Goal: Information Seeking & Learning: Compare options

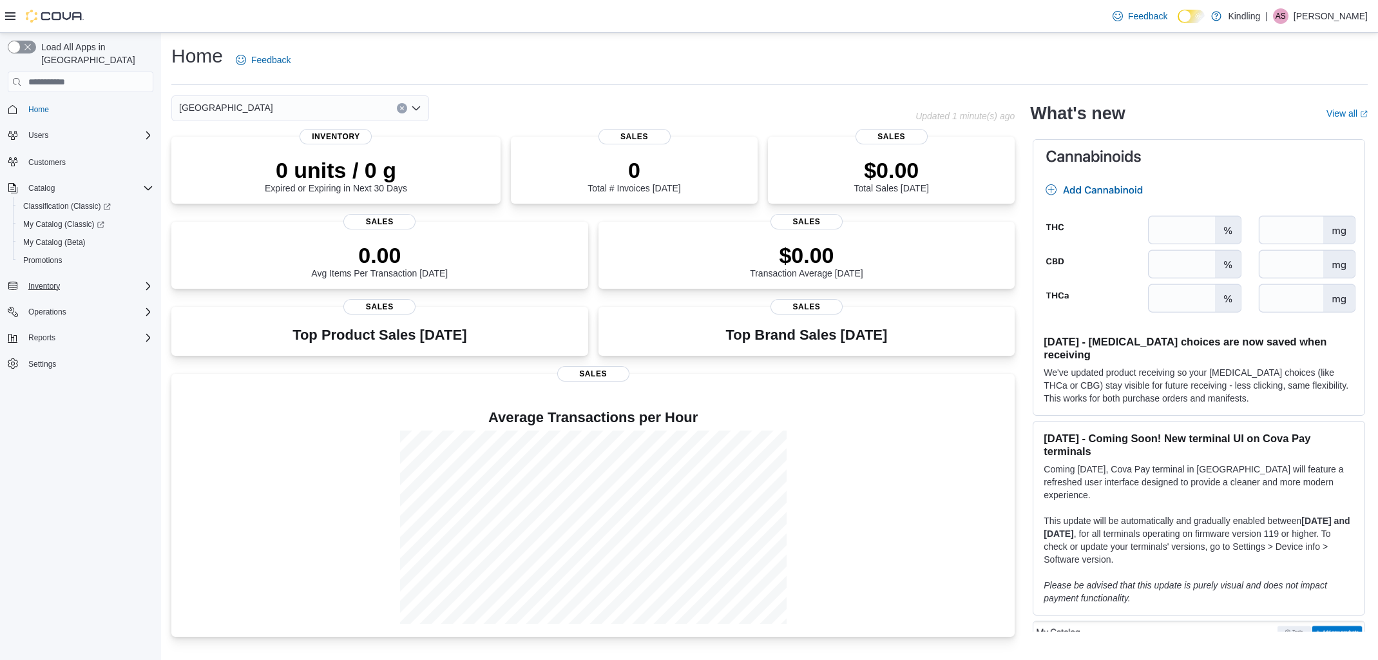
click at [73, 281] on button "Inventory" at bounding box center [81, 286] width 156 height 18
click at [49, 281] on span "Inventory" at bounding box center [44, 286] width 32 height 10
click at [73, 578] on div "Load All Apps in New Hub Home Users Customers Catalog Classification (Classic) …" at bounding box center [80, 349] width 161 height 633
click at [57, 237] on span "My Catalog (Beta)" at bounding box center [54, 242] width 62 height 10
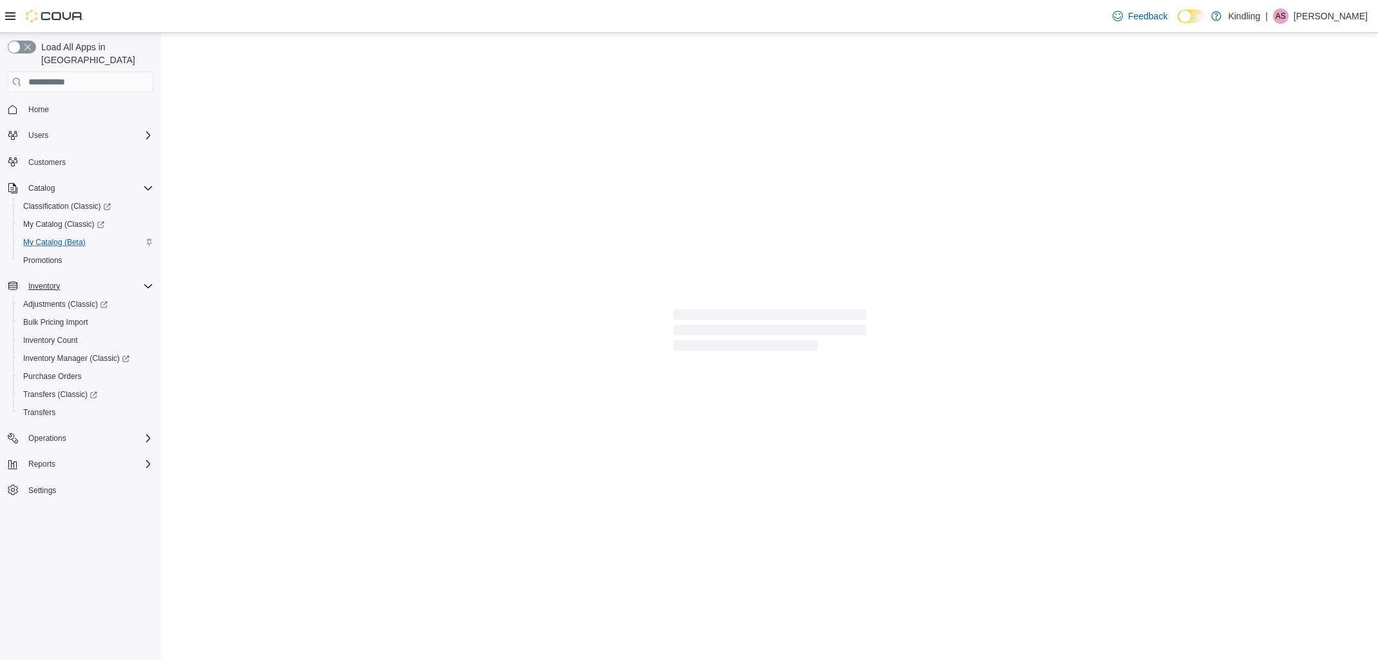
select select "**********"
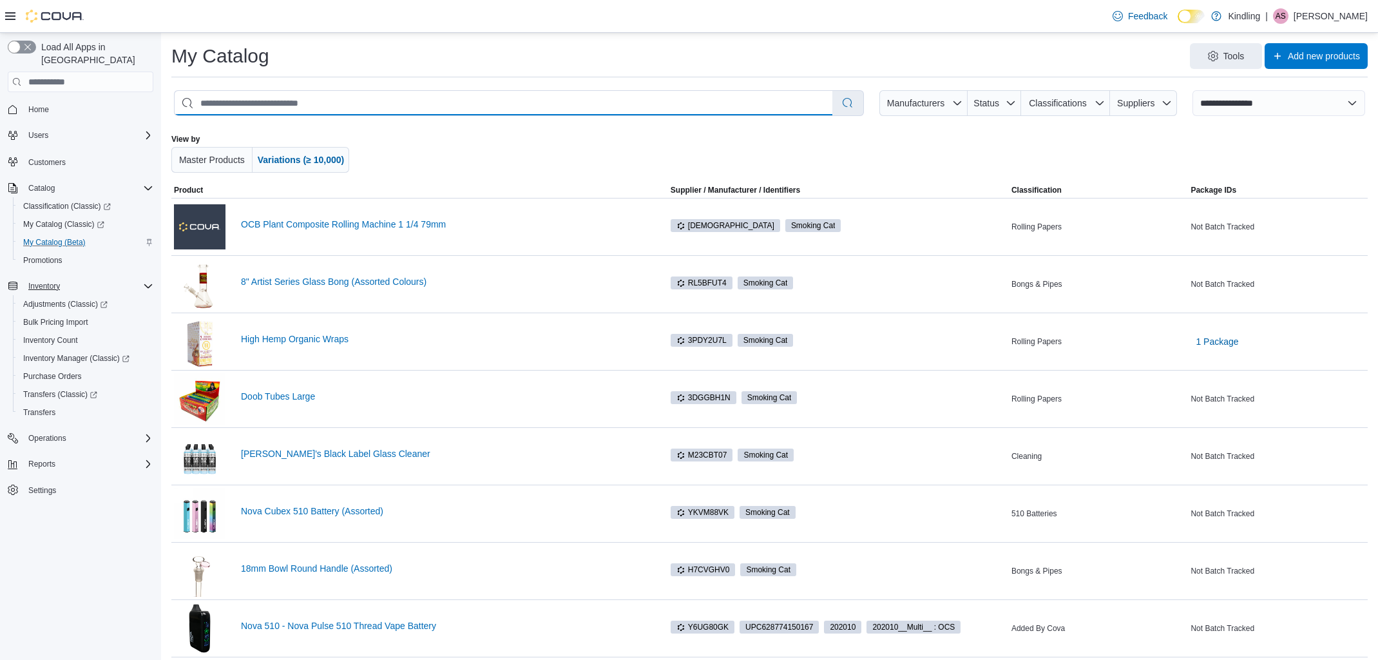
click at [257, 98] on input "search" at bounding box center [504, 103] width 658 height 24
type input "*********"
select select "*********"
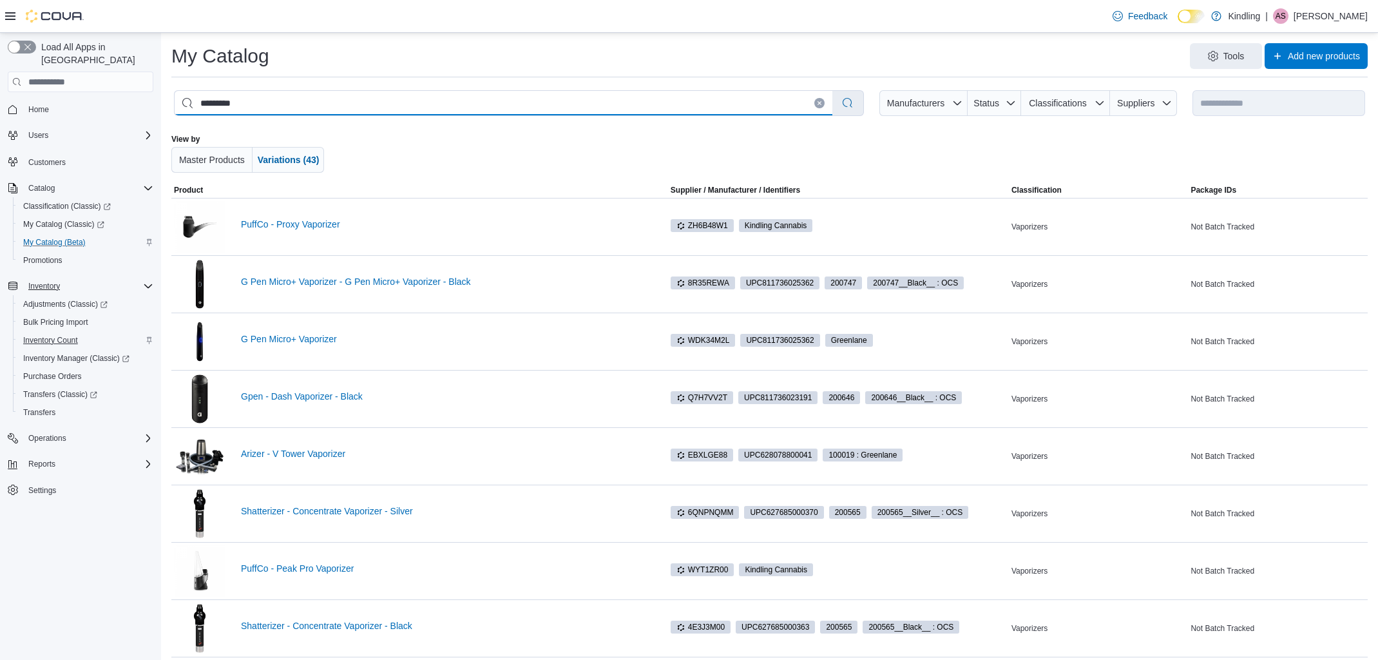
type input "*********"
click at [61, 335] on span "Inventory Count" at bounding box center [50, 340] width 55 height 10
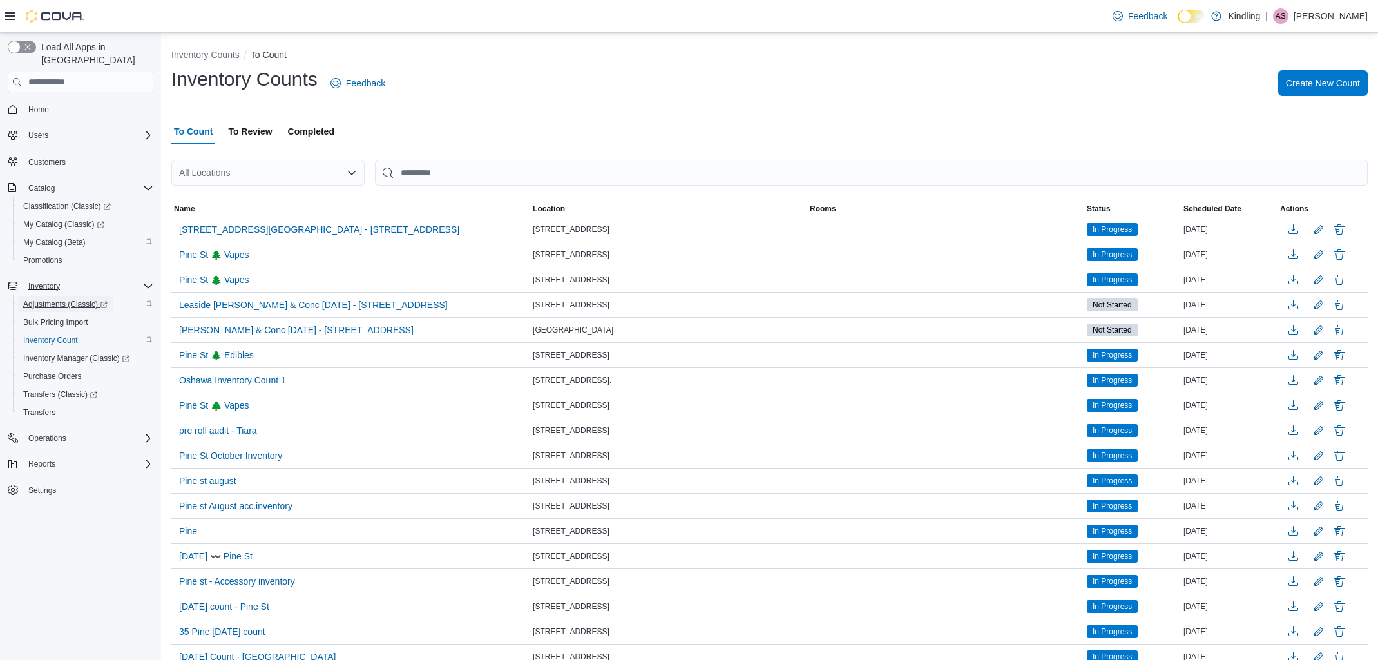
click at [61, 299] on span "Adjustments (Classic)" at bounding box center [65, 304] width 84 height 10
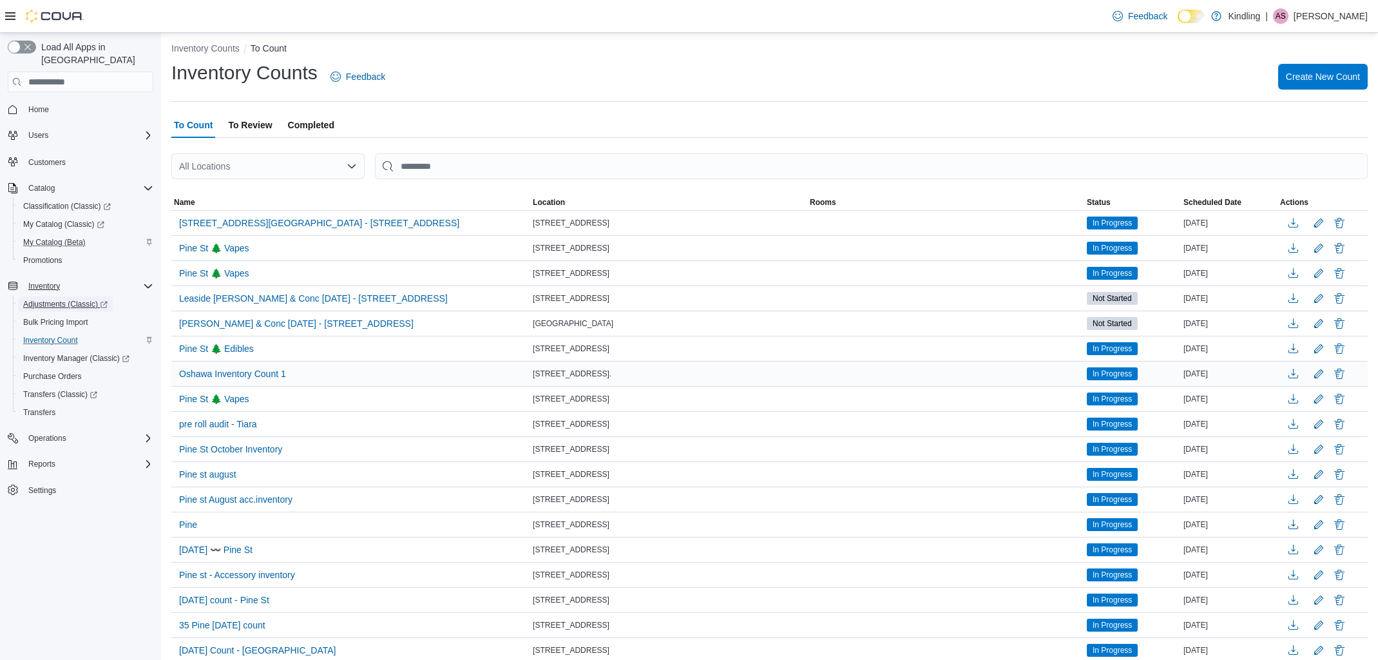
scroll to position [5, 0]
click at [334, 162] on div "All Locations" at bounding box center [267, 168] width 193 height 26
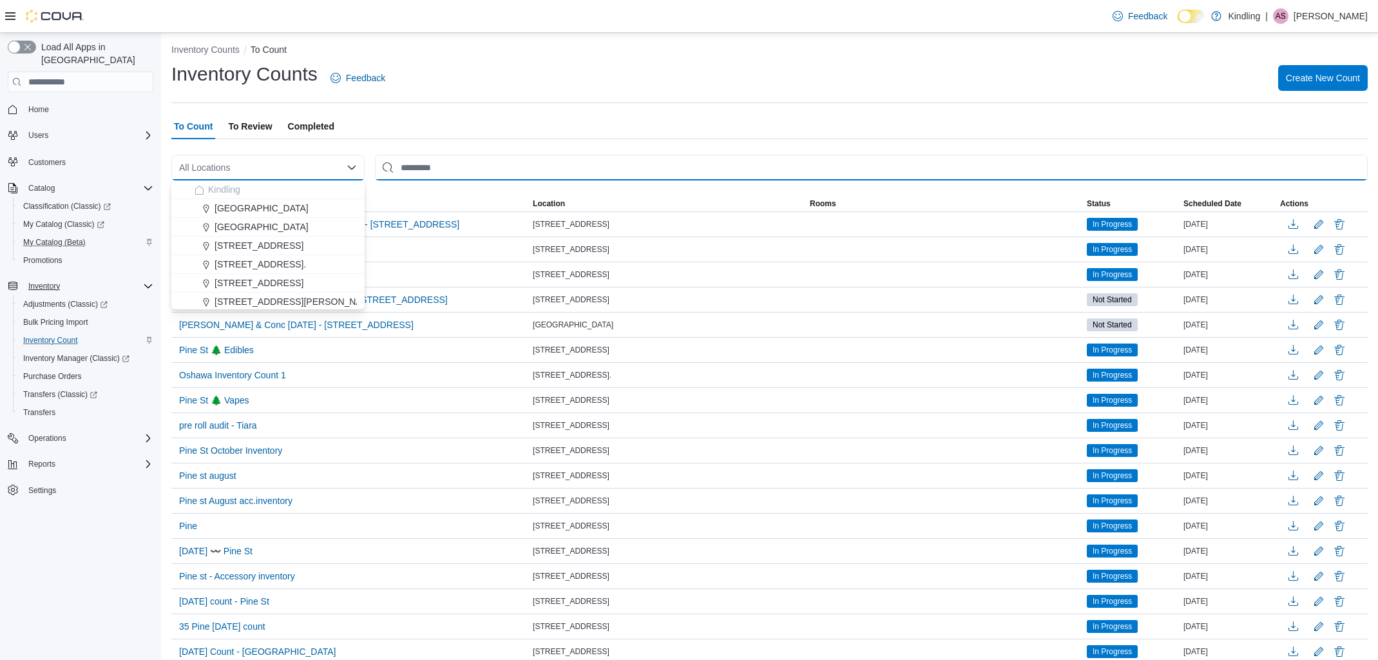
click at [425, 168] on input "This is a search bar. After typing your query, hit enter to filter the results …" at bounding box center [871, 168] width 993 height 26
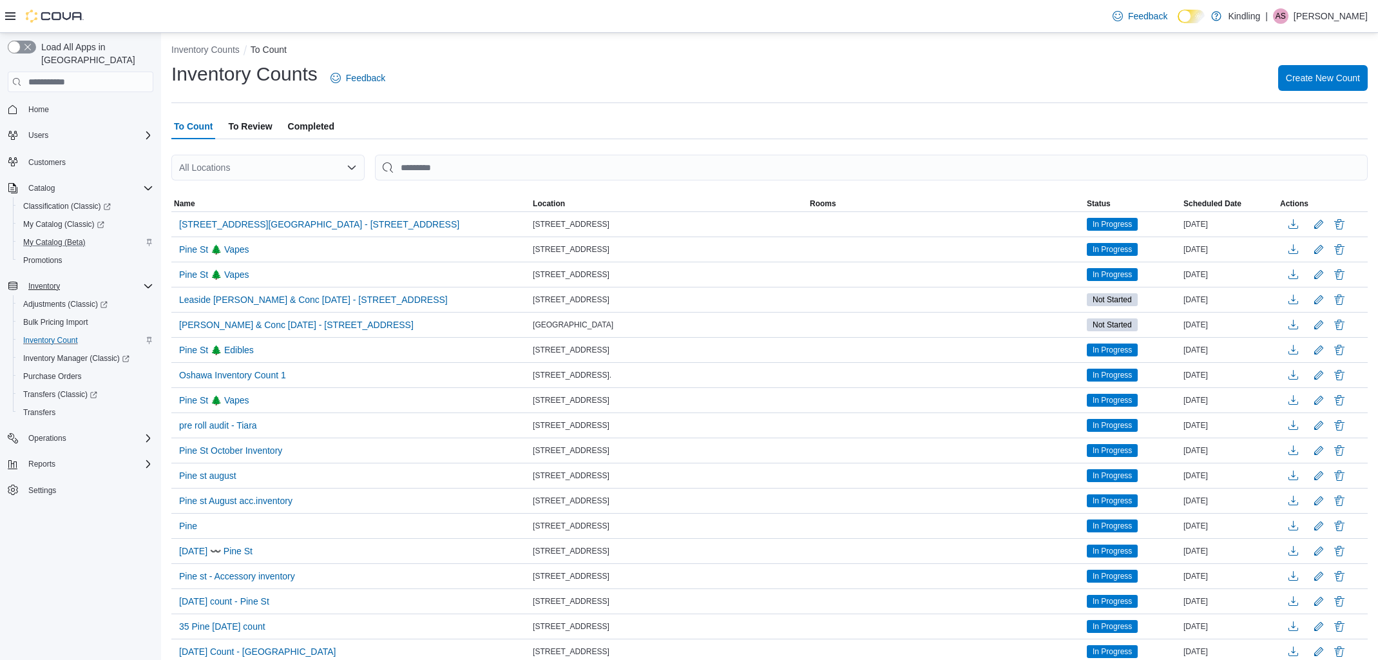
click at [267, 168] on div "All Locations" at bounding box center [267, 168] width 193 height 26
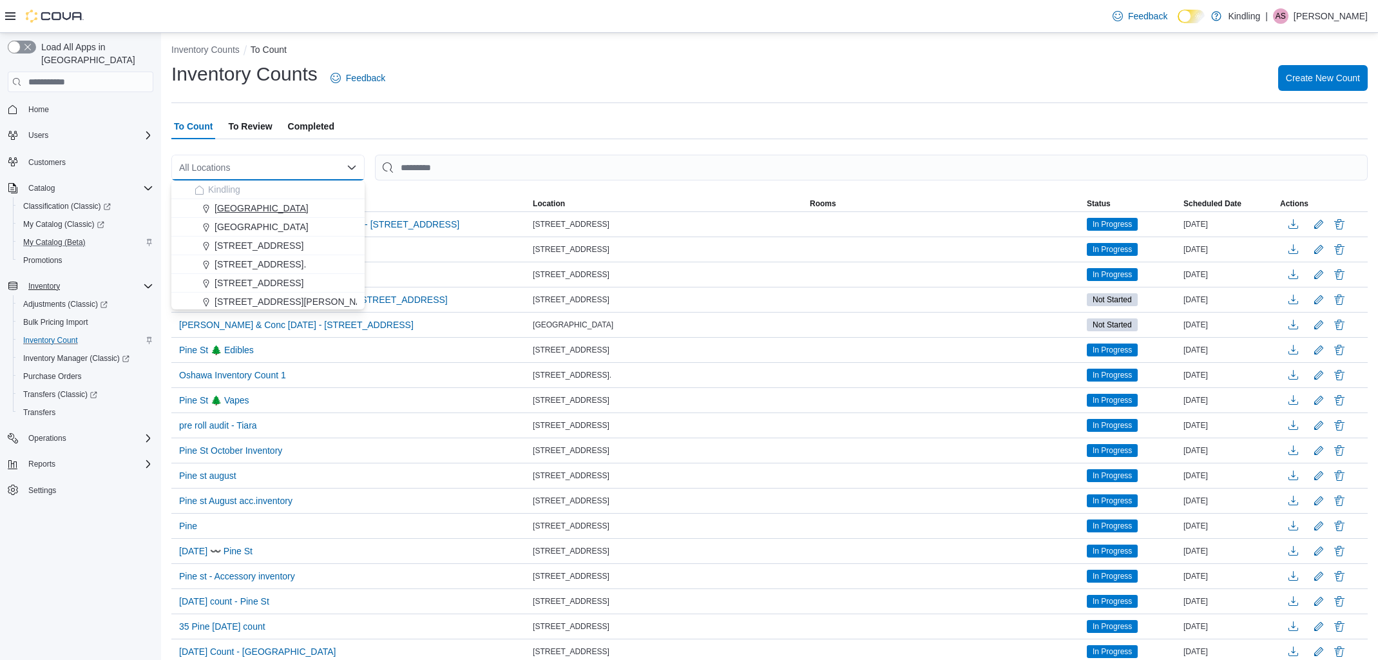
click at [256, 206] on span "[GEOGRAPHIC_DATA]" at bounding box center [262, 208] width 94 height 13
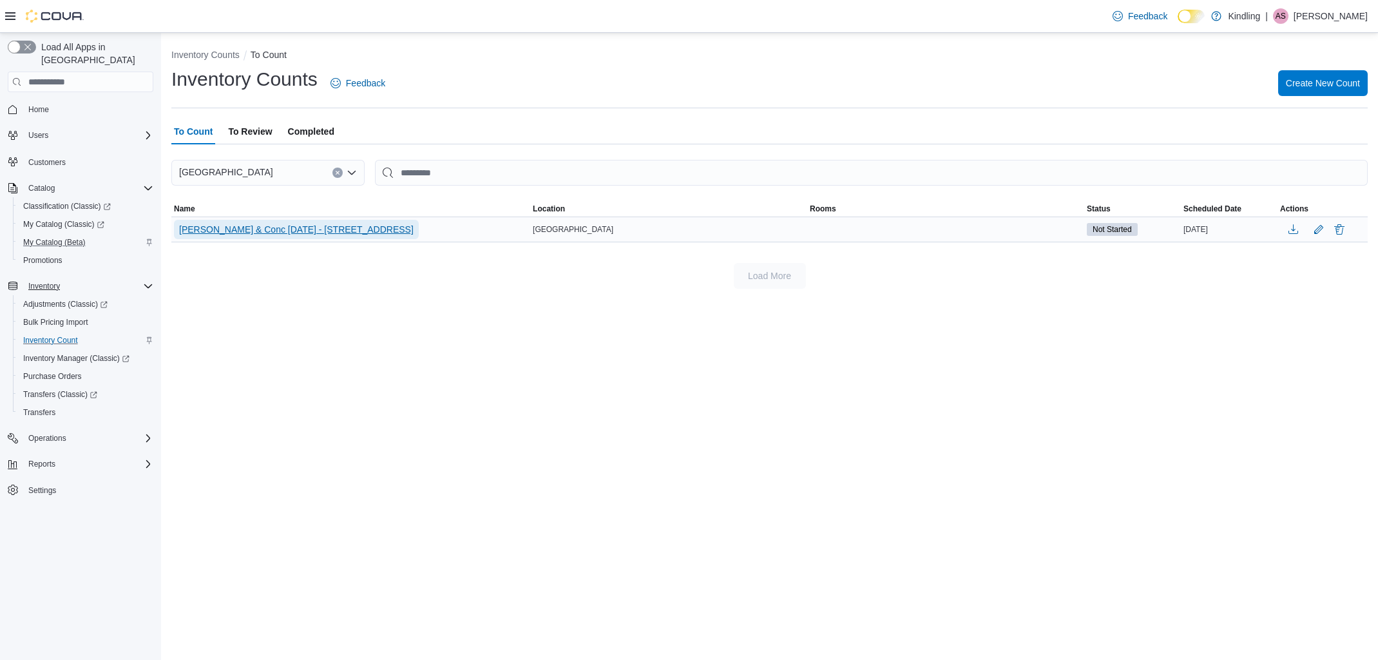
click at [355, 225] on span "Dundas Bev & Conc Sept 14th - 1567 Dundas St W NEW" at bounding box center [296, 229] width 235 height 13
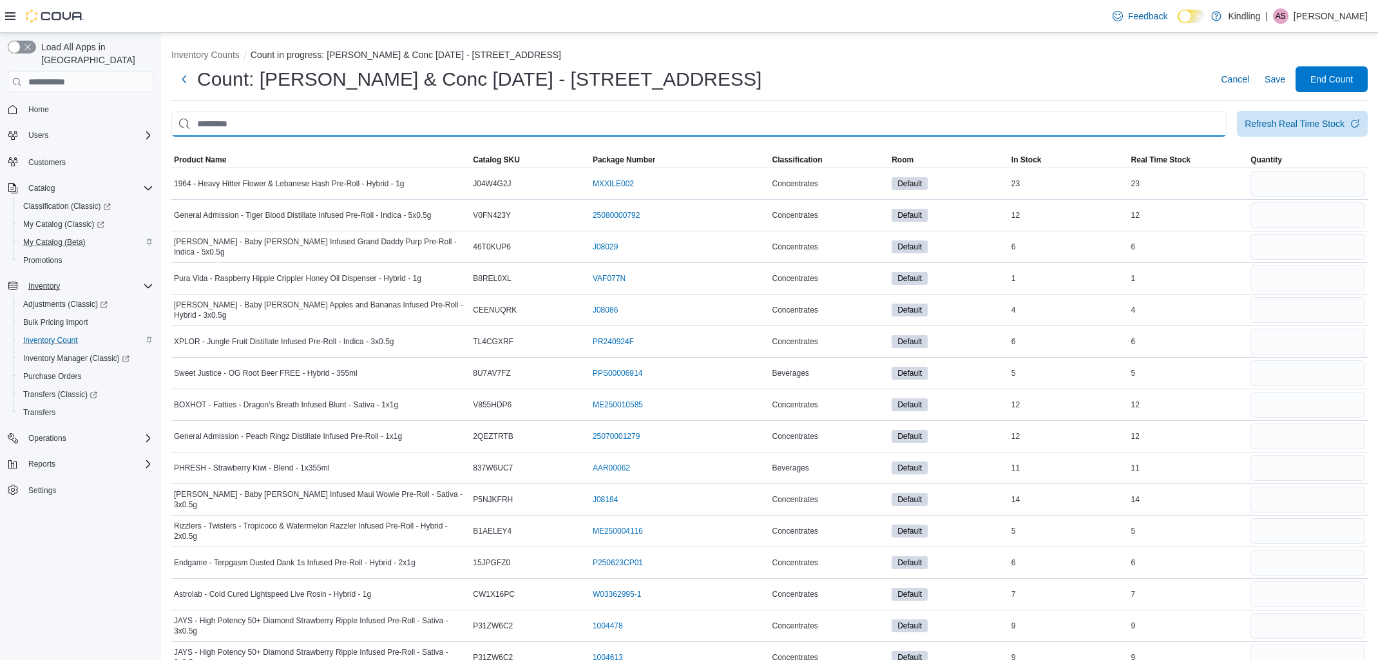
click at [370, 129] on input "This is a search bar. After typing your query, hit enter to filter the results …" at bounding box center [698, 124] width 1055 height 26
type input "*"
type input "*********"
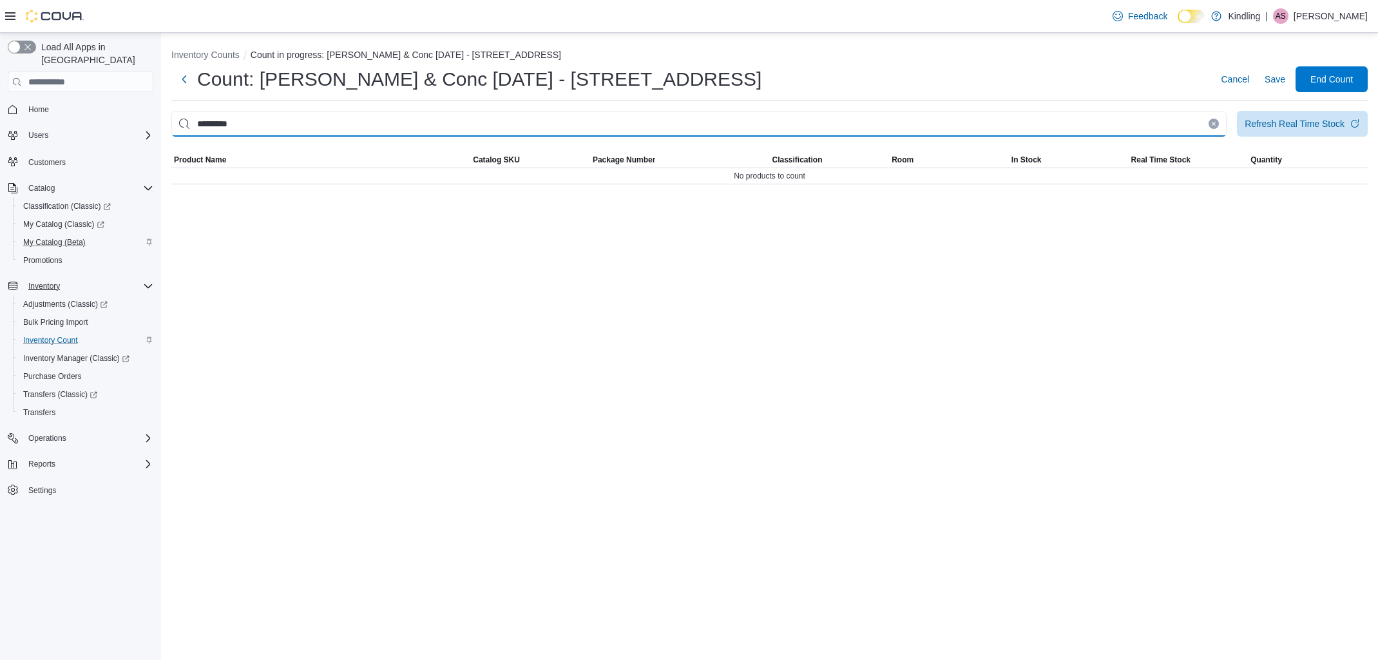
drag, startPoint x: 271, startPoint y: 123, endPoint x: 170, endPoint y: 123, distance: 100.5
click at [173, 123] on input "*********" at bounding box center [698, 124] width 1055 height 26
type input "****"
drag, startPoint x: 258, startPoint y: 124, endPoint x: 174, endPoint y: 123, distance: 84.4
click at [174, 123] on input "****" at bounding box center [698, 124] width 1055 height 26
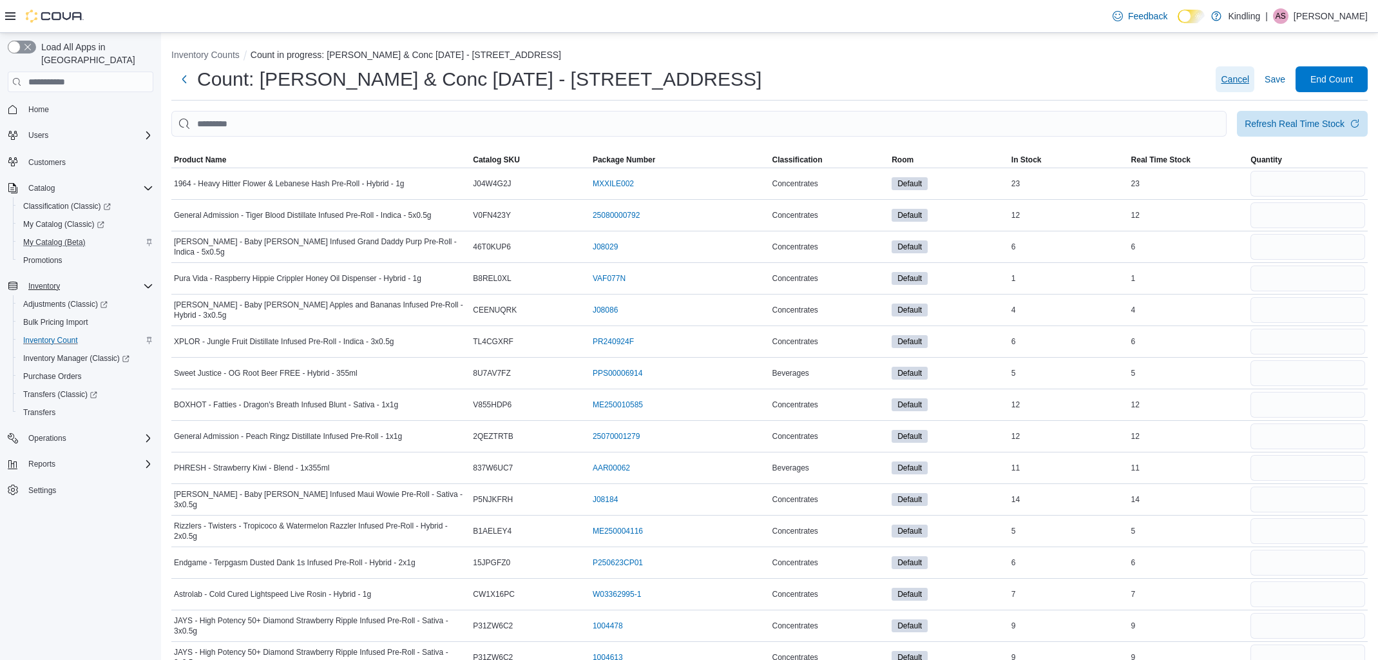
click at [1238, 76] on span "Cancel" at bounding box center [1235, 79] width 28 height 13
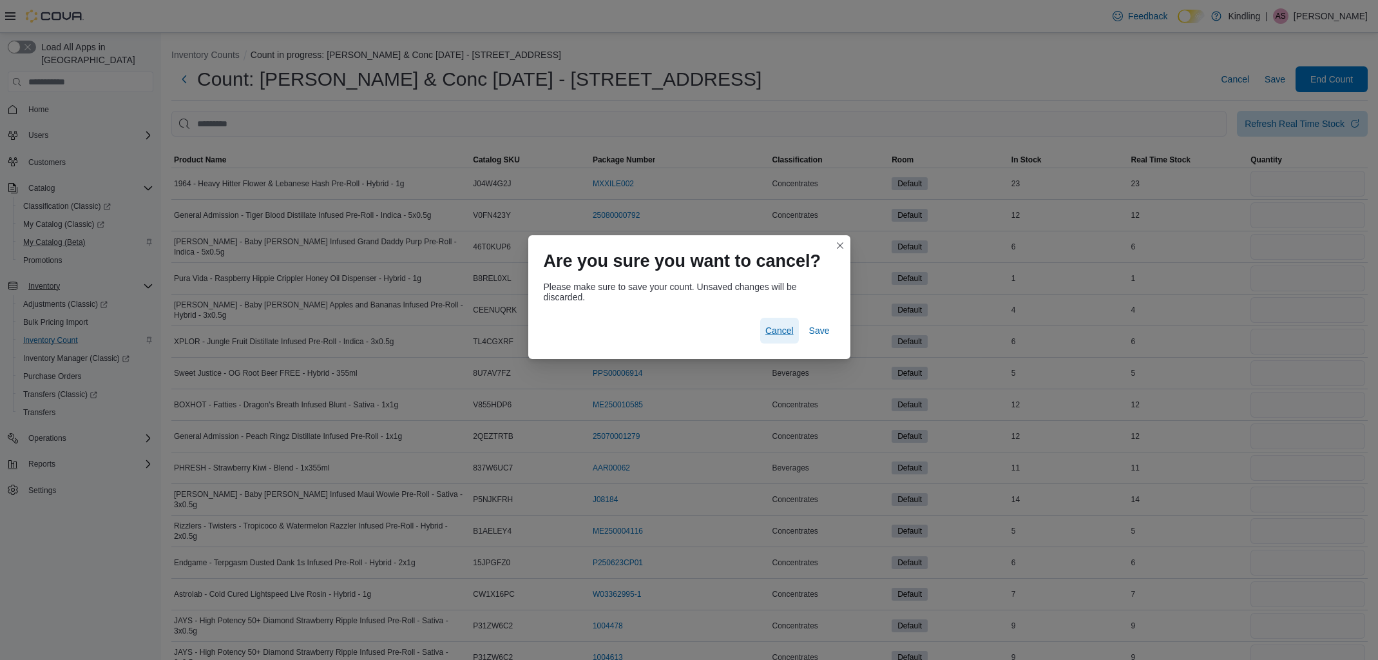
click at [780, 332] on span "Cancel" at bounding box center [779, 330] width 28 height 13
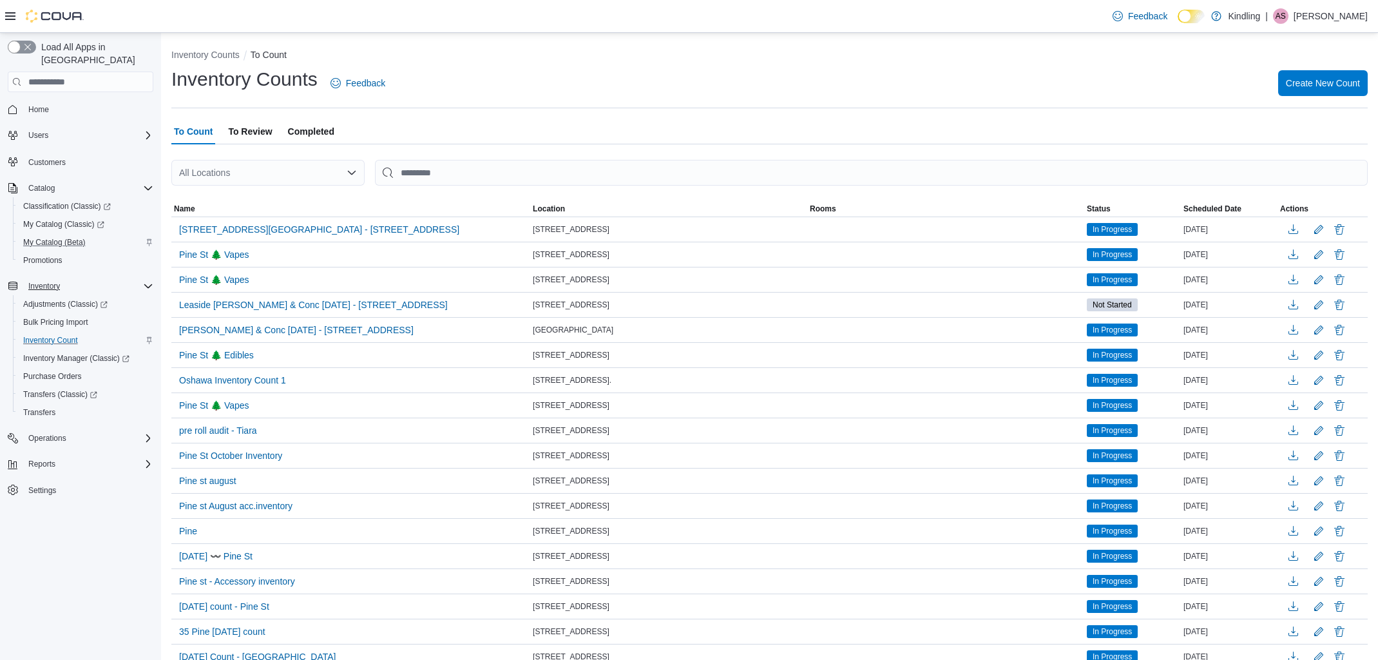
click at [113, 589] on div "Load All Apps in New Hub Home Users Customers Catalog Classification (Classic) …" at bounding box center [80, 349] width 161 height 633
click at [58, 237] on span "My Catalog (Beta)" at bounding box center [54, 242] width 62 height 10
select select "**********"
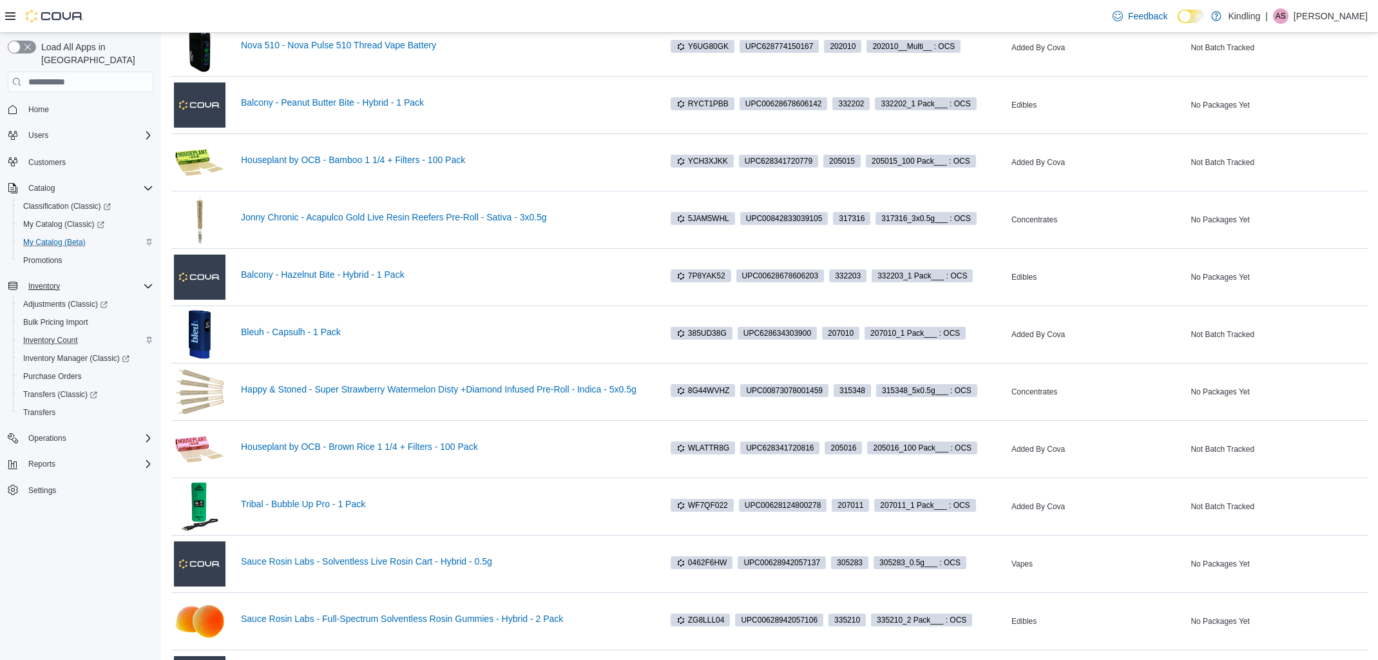
scroll to position [727, 0]
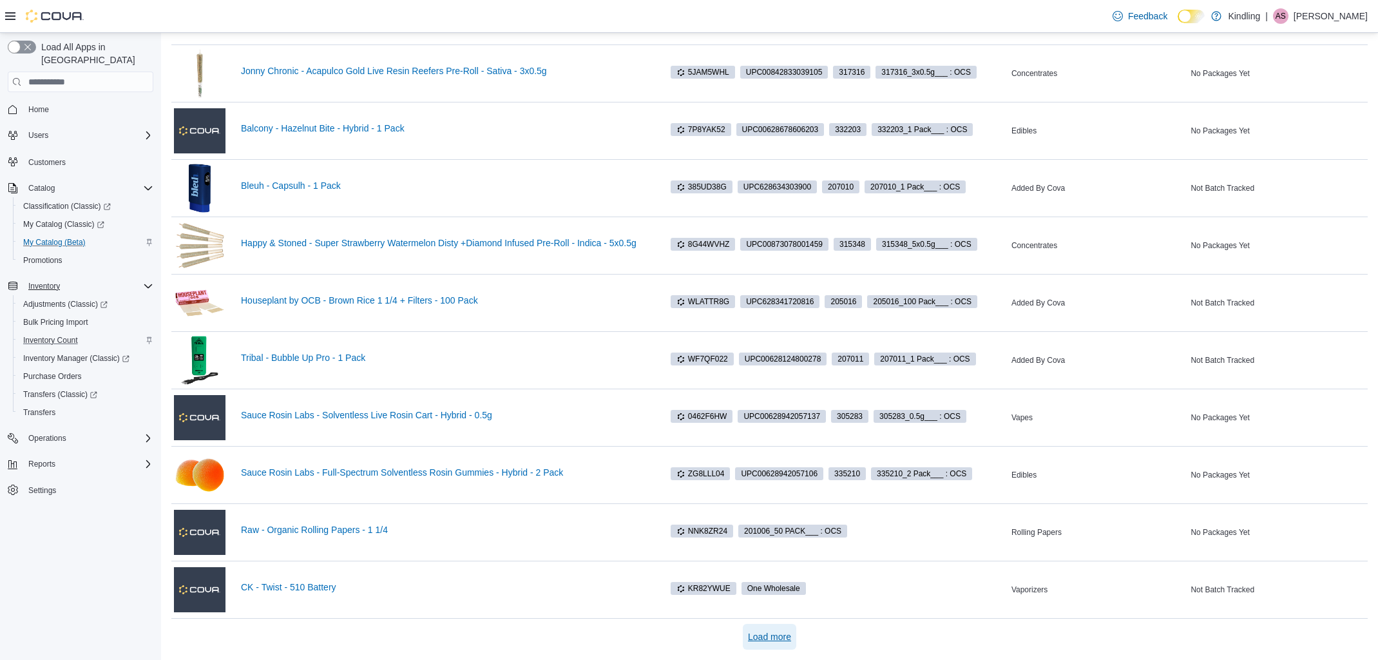
click at [758, 640] on span "Load more" at bounding box center [769, 636] width 43 height 13
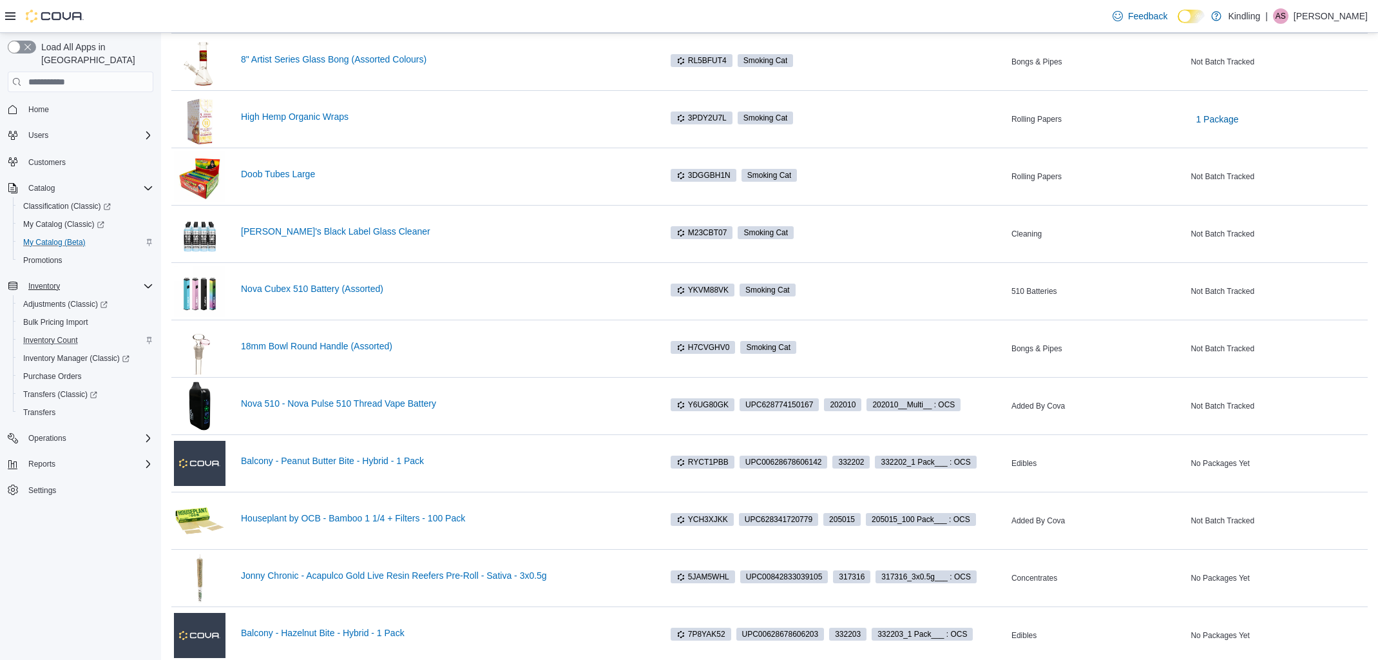
scroll to position [0, 0]
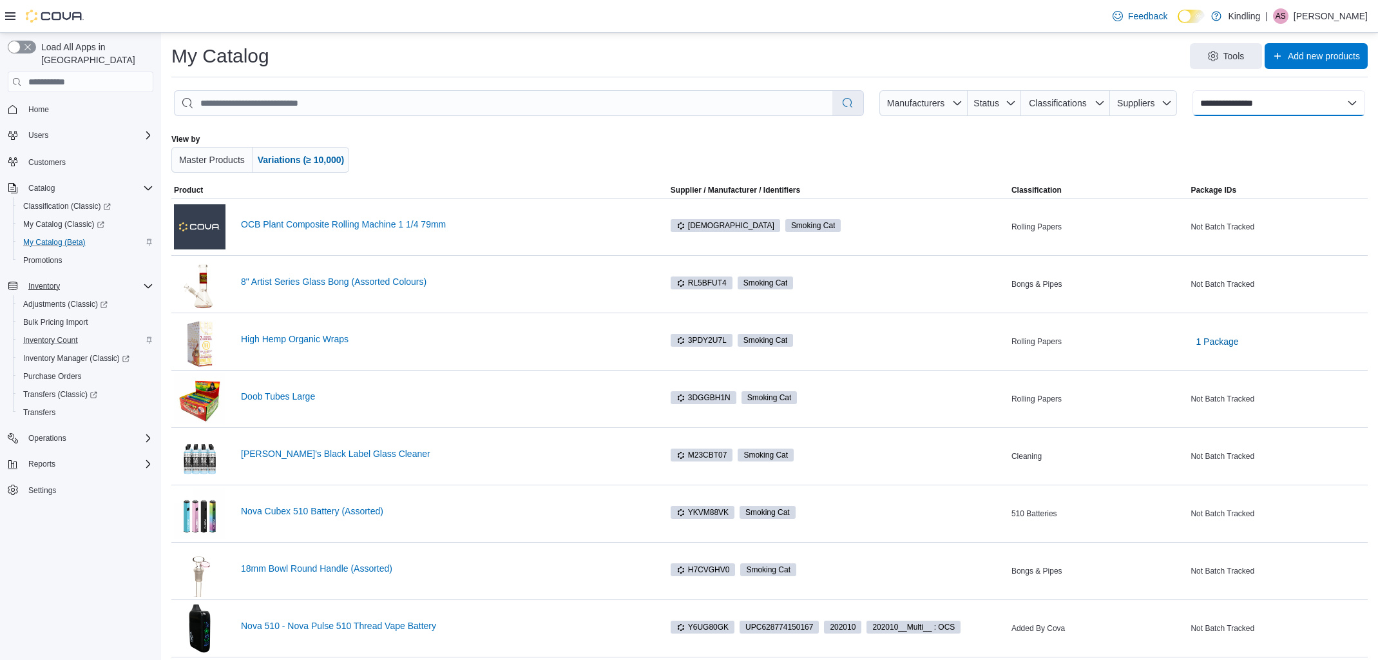
click at [1256, 102] on select "**********" at bounding box center [1279, 103] width 173 height 26
click at [313, 107] on input "search" at bounding box center [504, 103] width 658 height 24
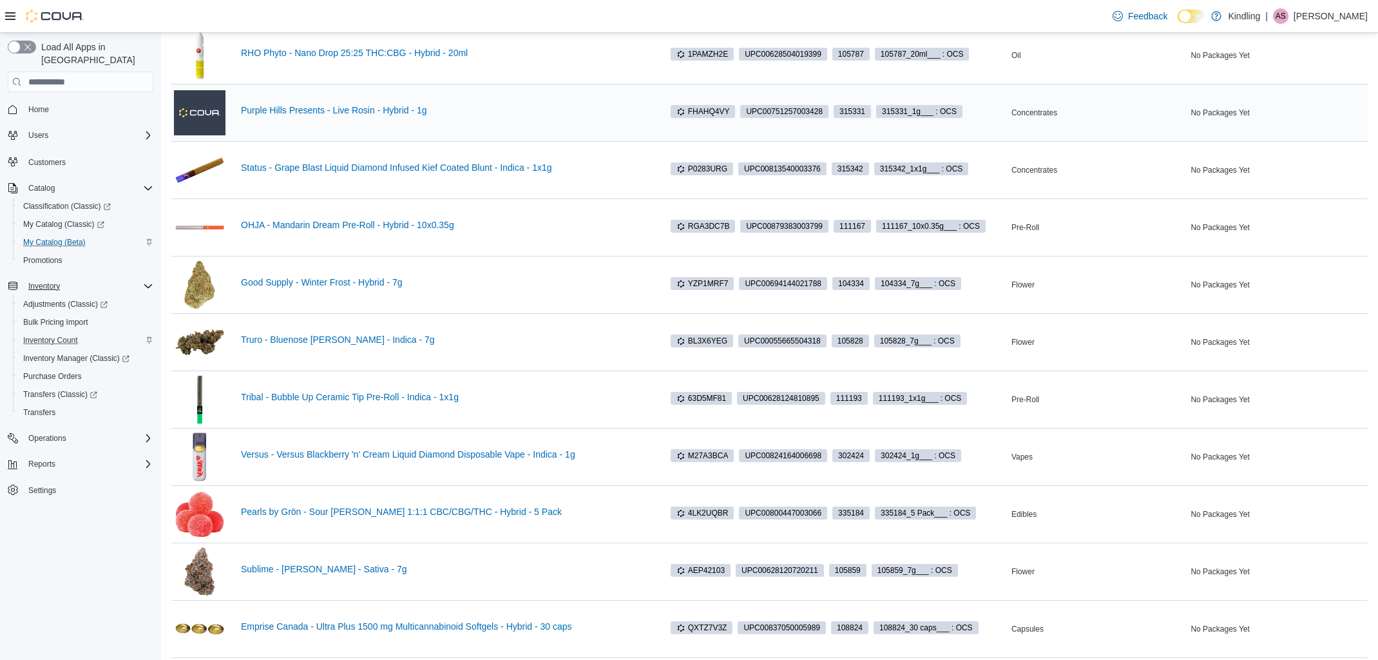
scroll to position [1873, 0]
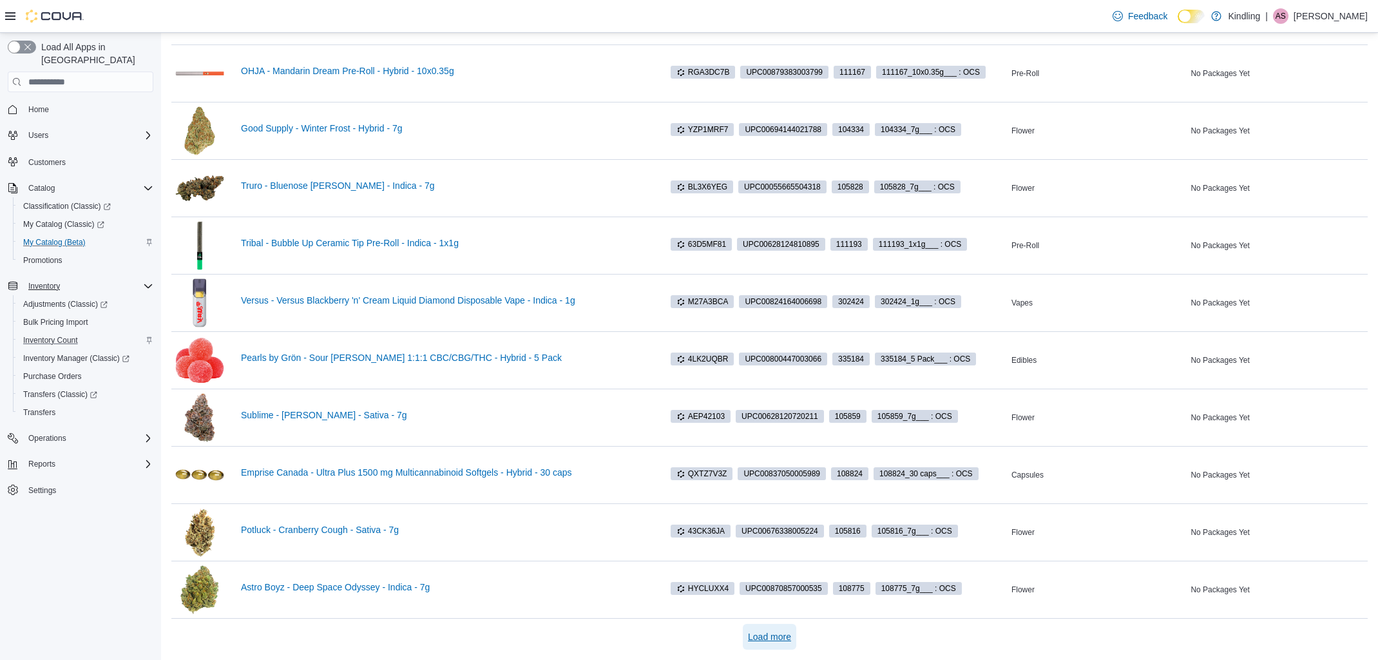
click at [773, 635] on span "Load more" at bounding box center [769, 636] width 43 height 13
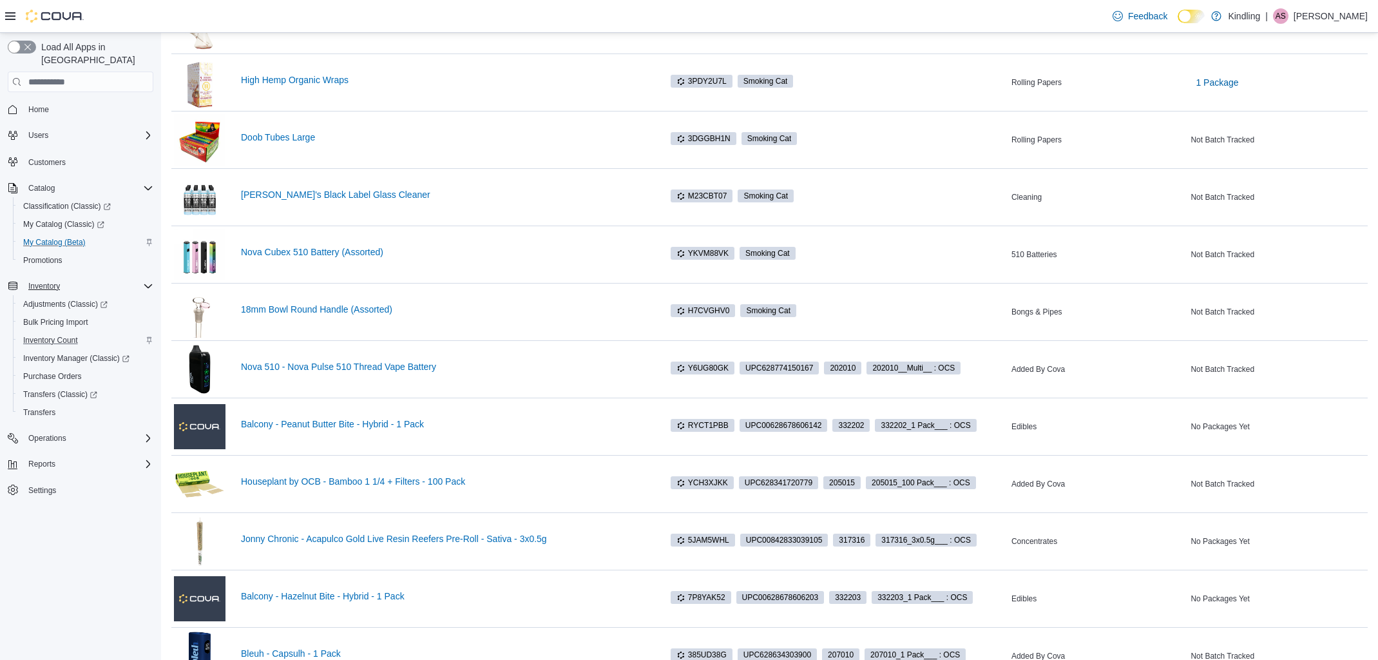
scroll to position [0, 0]
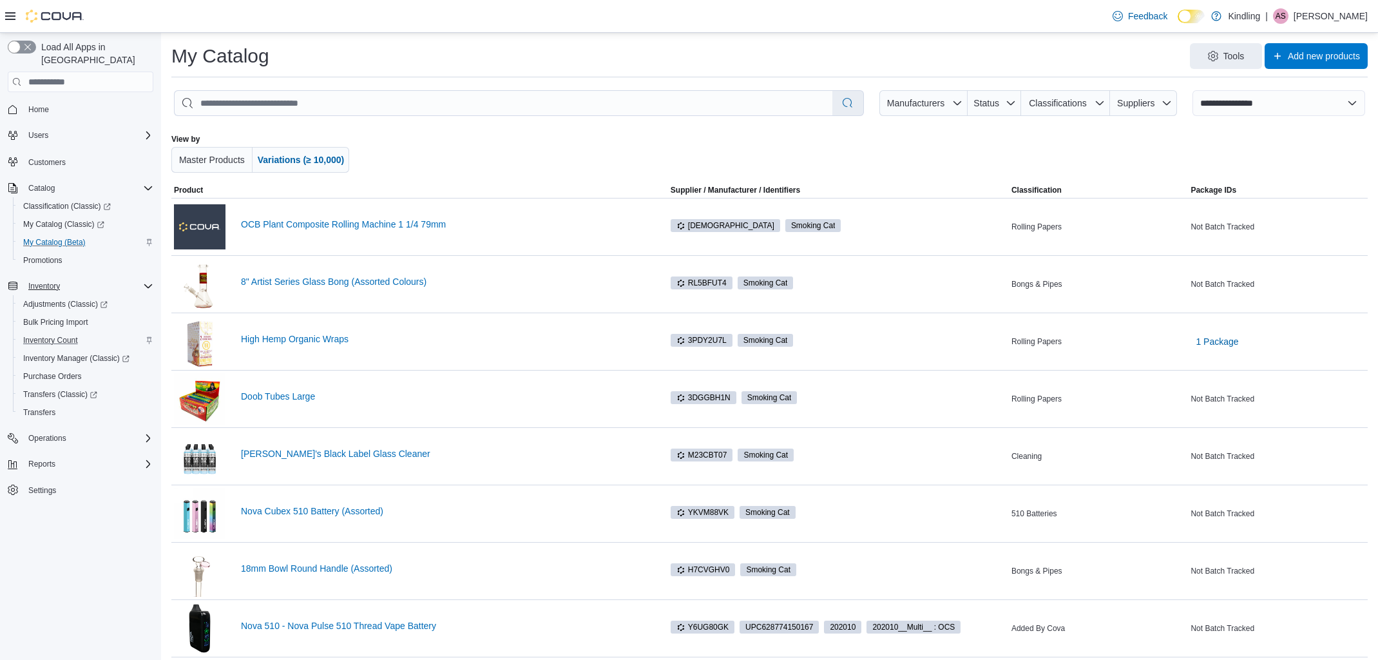
click at [1061, 188] on span "Classification" at bounding box center [1036, 190] width 50 height 10
click at [1085, 107] on span "Classifications" at bounding box center [1057, 103] width 57 height 10
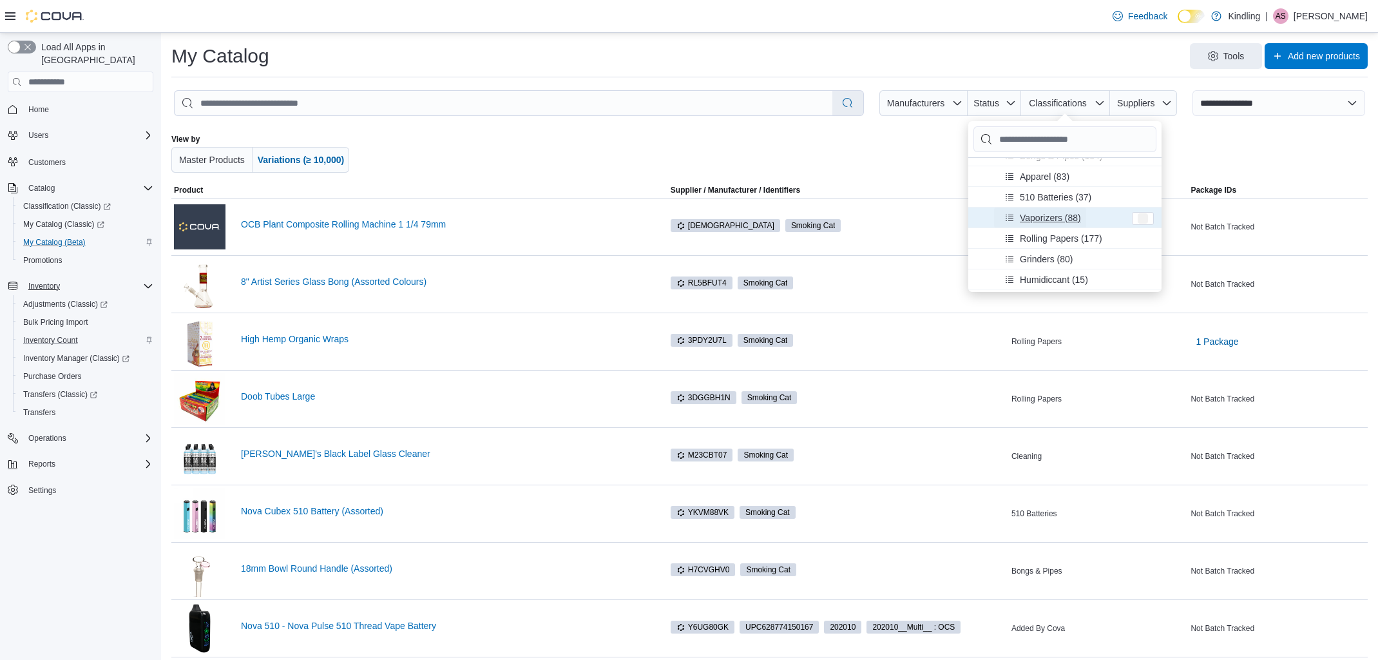
click at [1042, 220] on span "Vaporizers (88)" at bounding box center [1050, 217] width 61 height 13
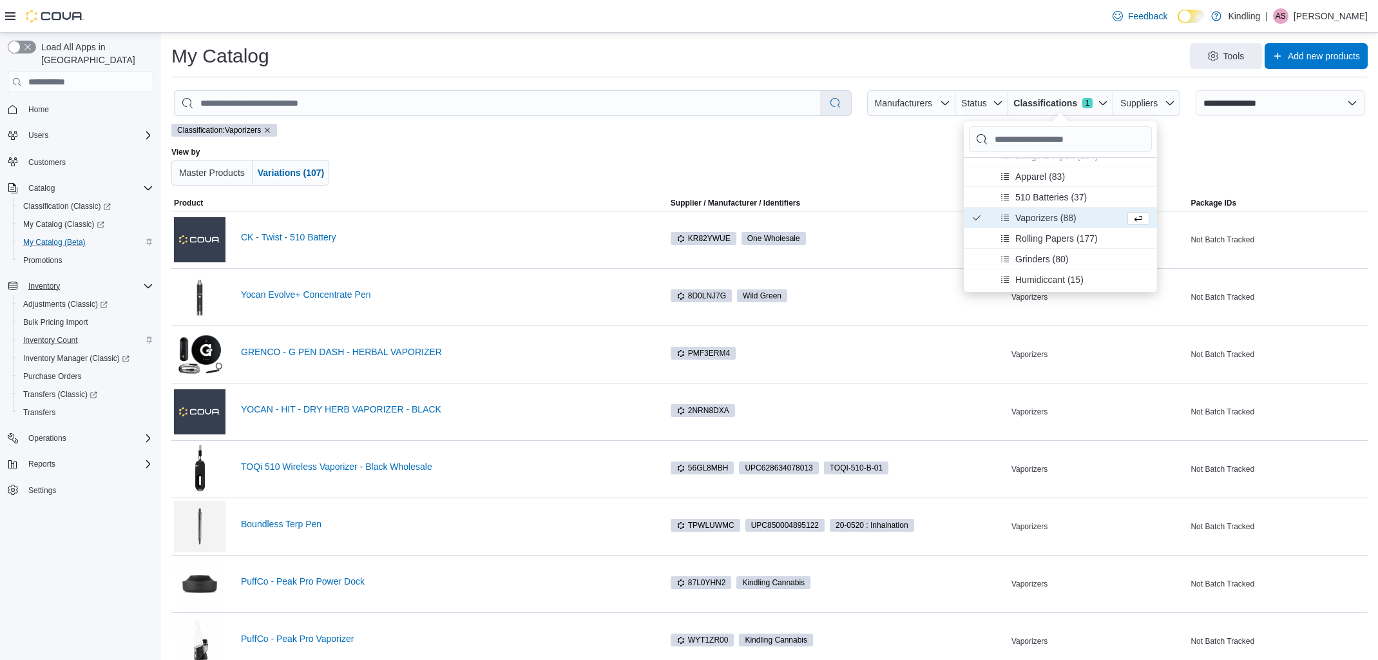
click at [717, 157] on div at bounding box center [769, 166] width 699 height 39
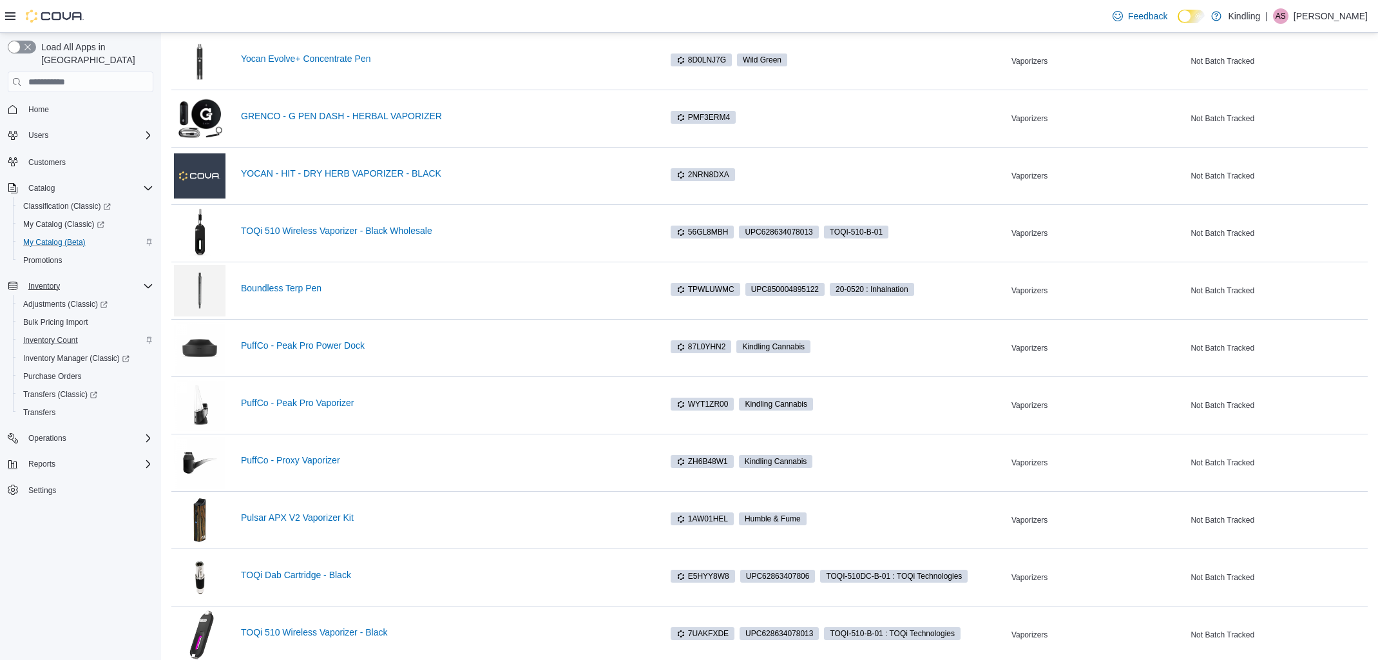
scroll to position [740, 0]
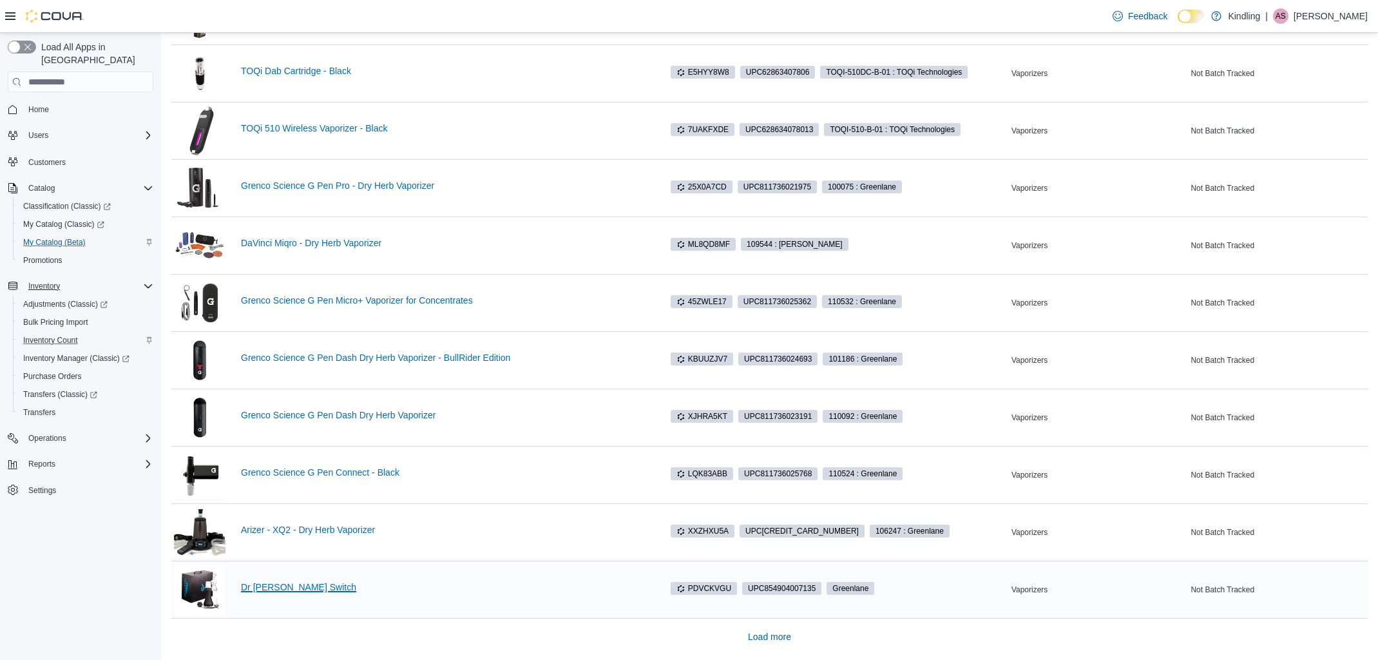
click at [290, 587] on link "Dr Dabber Switch" at bounding box center [444, 587] width 407 height 10
click at [292, 524] on div "Arizer - XQ2 - Dry Herb Vaporizer" at bounding box center [411, 532] width 474 height 52
click at [292, 529] on link "Arizer - XQ2 - Dry Herb Vaporizer" at bounding box center [444, 529] width 407 height 10
click at [311, 476] on link "Grenco Science G Pen Connect - Black" at bounding box center [444, 472] width 407 height 10
click at [311, 417] on link "Grenco Science G Pen Dash Dry Herb Vaporizer" at bounding box center [444, 415] width 407 height 10
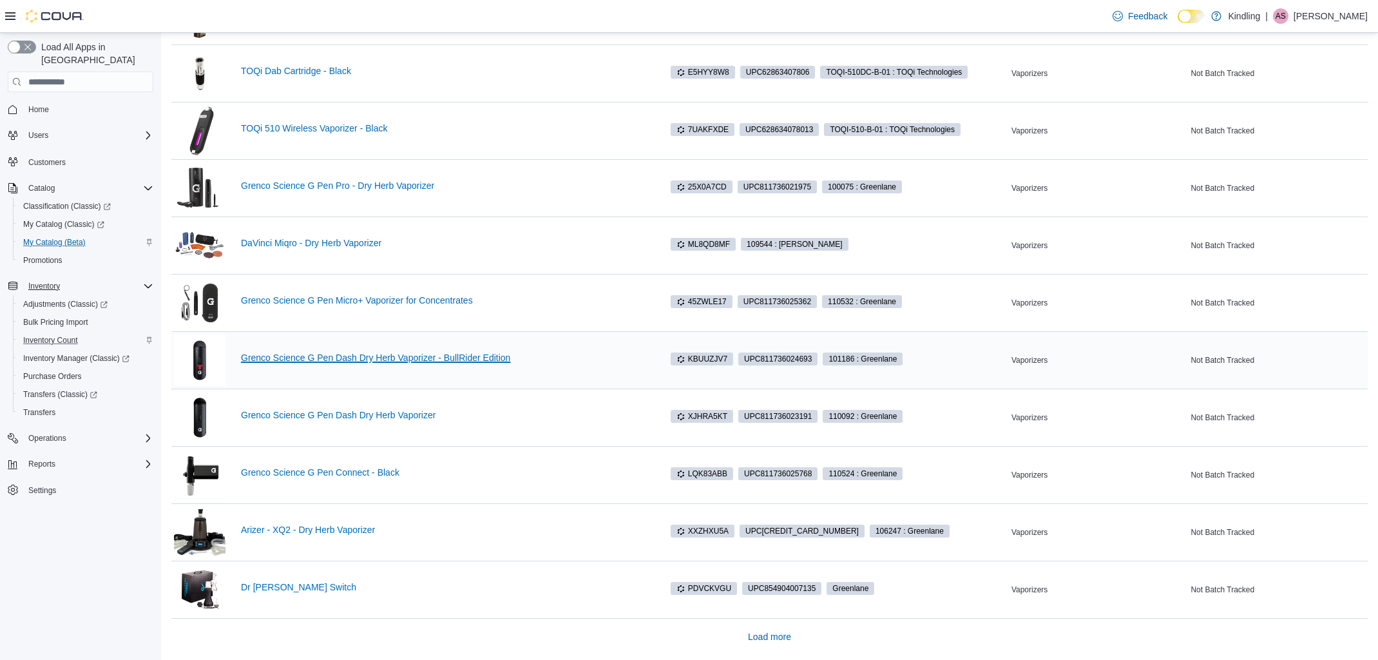
click at [318, 359] on link "Grenco Science G Pen Dash Dry Herb Vaporizer - BullRider Edition" at bounding box center [444, 357] width 407 height 10
click at [335, 298] on link "Grenco Science G Pen Micro+ Vaporizer for Concentrates" at bounding box center [444, 300] width 407 height 10
click at [789, 637] on span "Load more" at bounding box center [769, 636] width 43 height 13
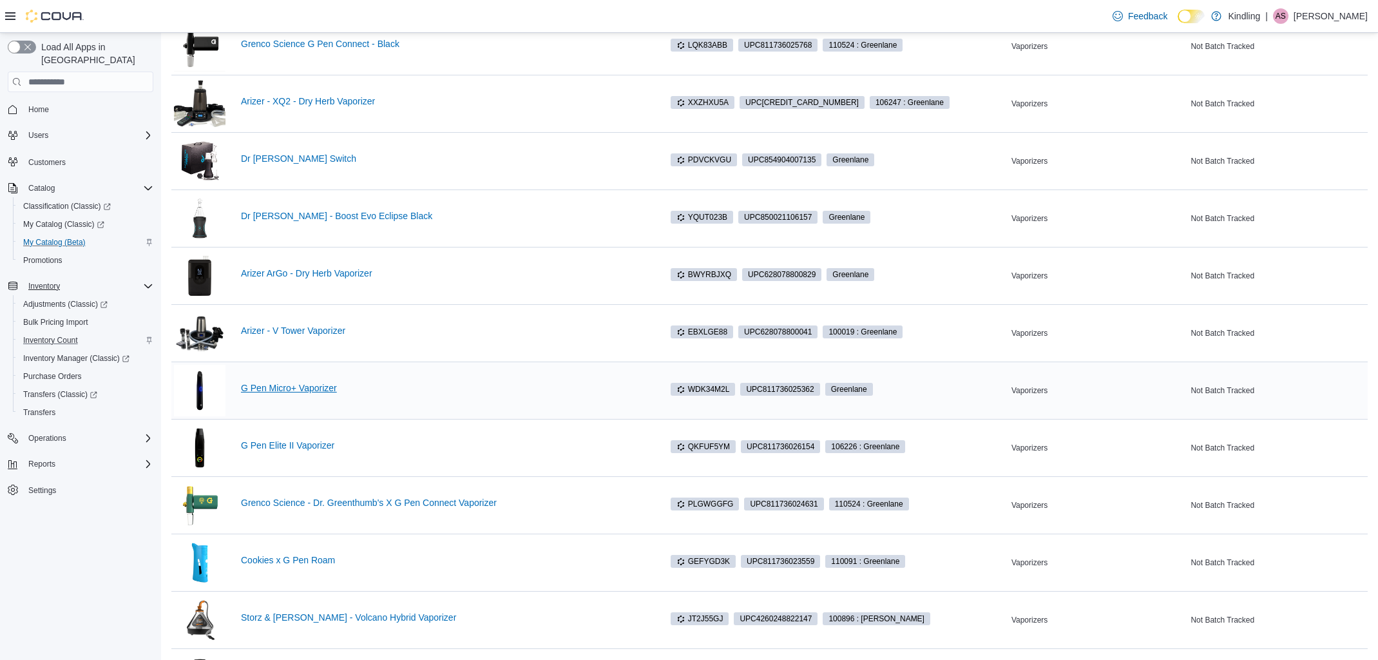
scroll to position [1167, 0]
click at [287, 220] on link "Dr Dabber - Boost Evo Eclipse Black" at bounding box center [444, 217] width 407 height 10
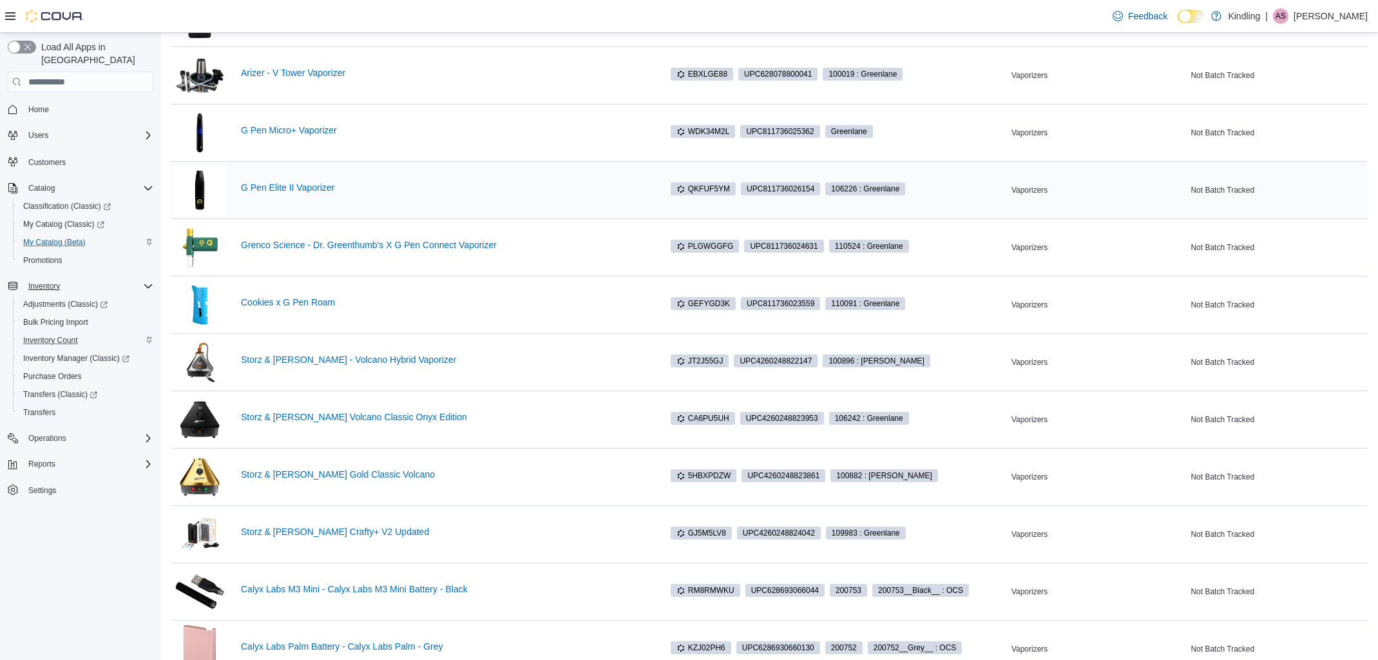
scroll to position [1432, 0]
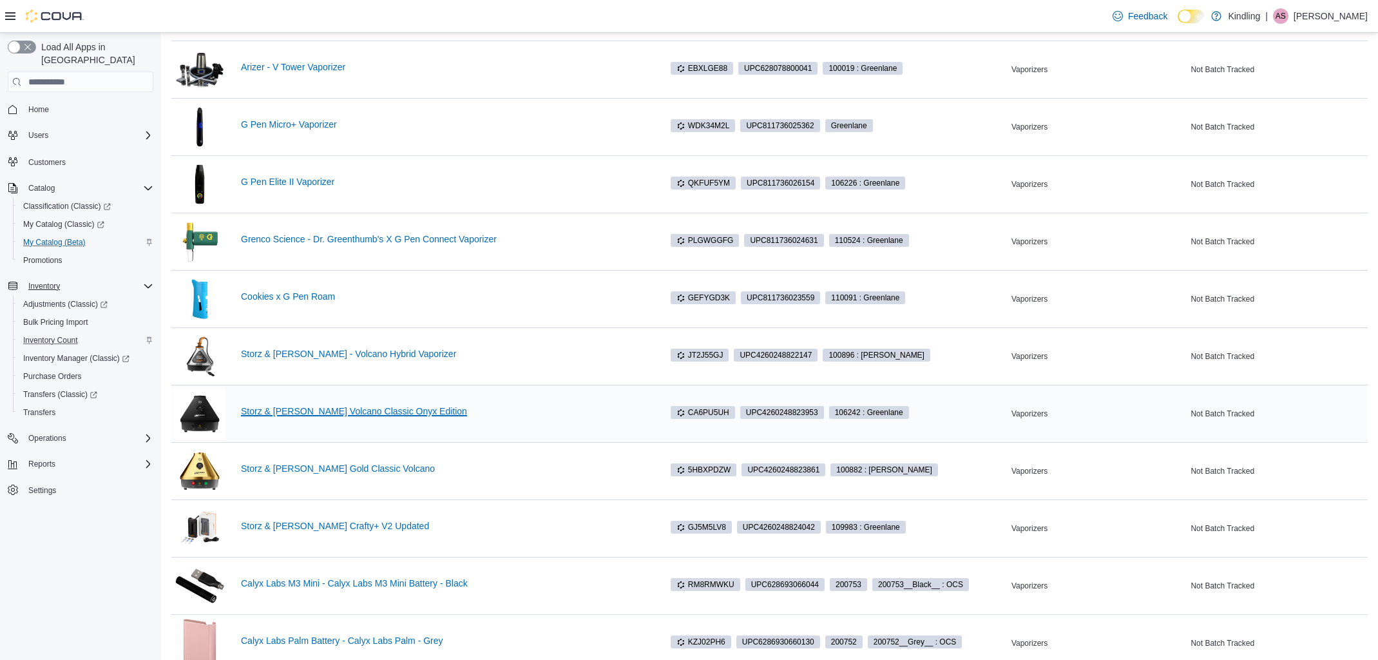
click at [282, 409] on link "Storz & [PERSON_NAME] Volcano Classic Onyx Edition" at bounding box center [444, 411] width 407 height 10
click at [276, 465] on link "Storz & Bickel Gold Classic Volcano" at bounding box center [444, 468] width 407 height 10
click at [274, 528] on link "Storz & Bickel Crafty+ V2 Updated" at bounding box center [444, 526] width 407 height 10
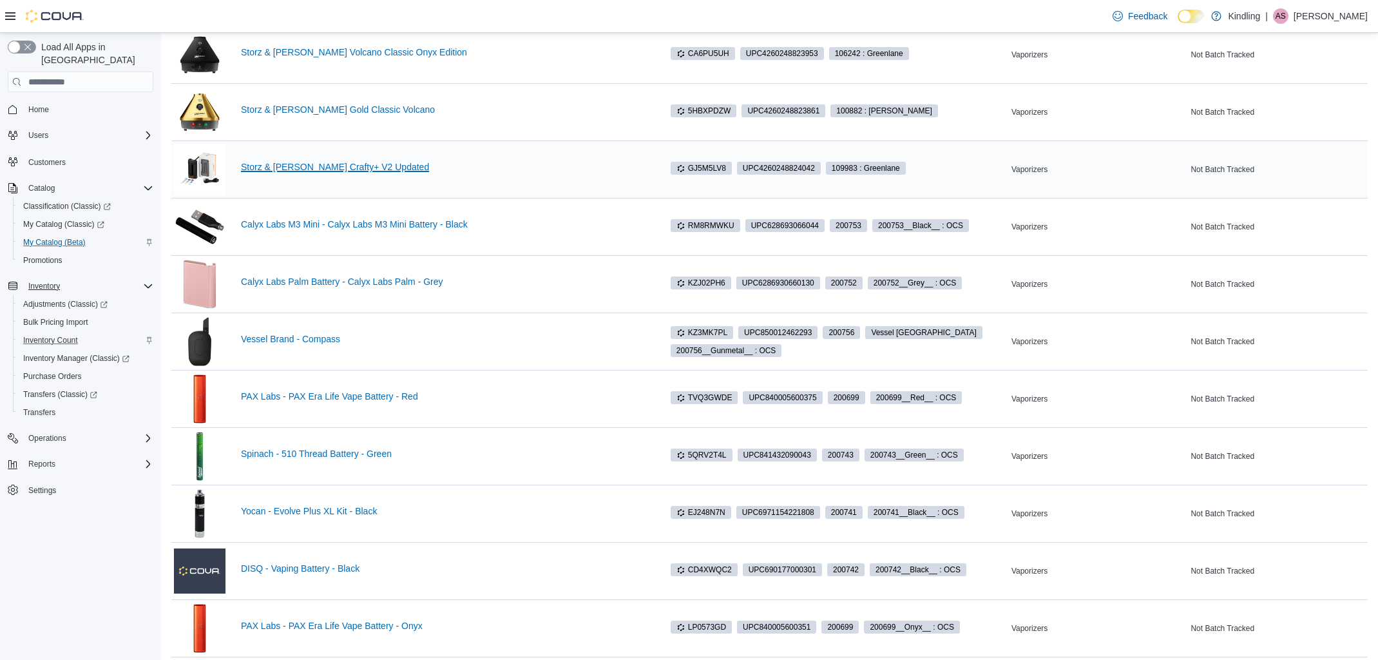
scroll to position [1886, 0]
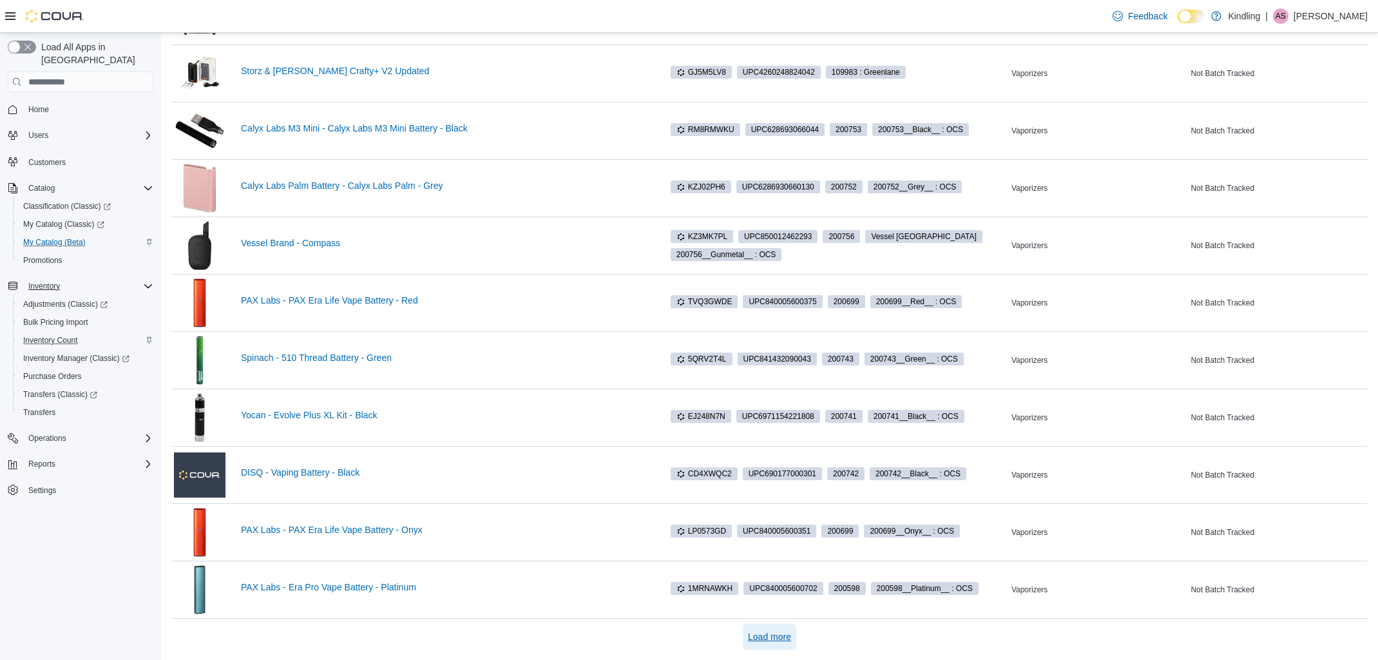
click at [772, 638] on span "Load more" at bounding box center [769, 636] width 43 height 13
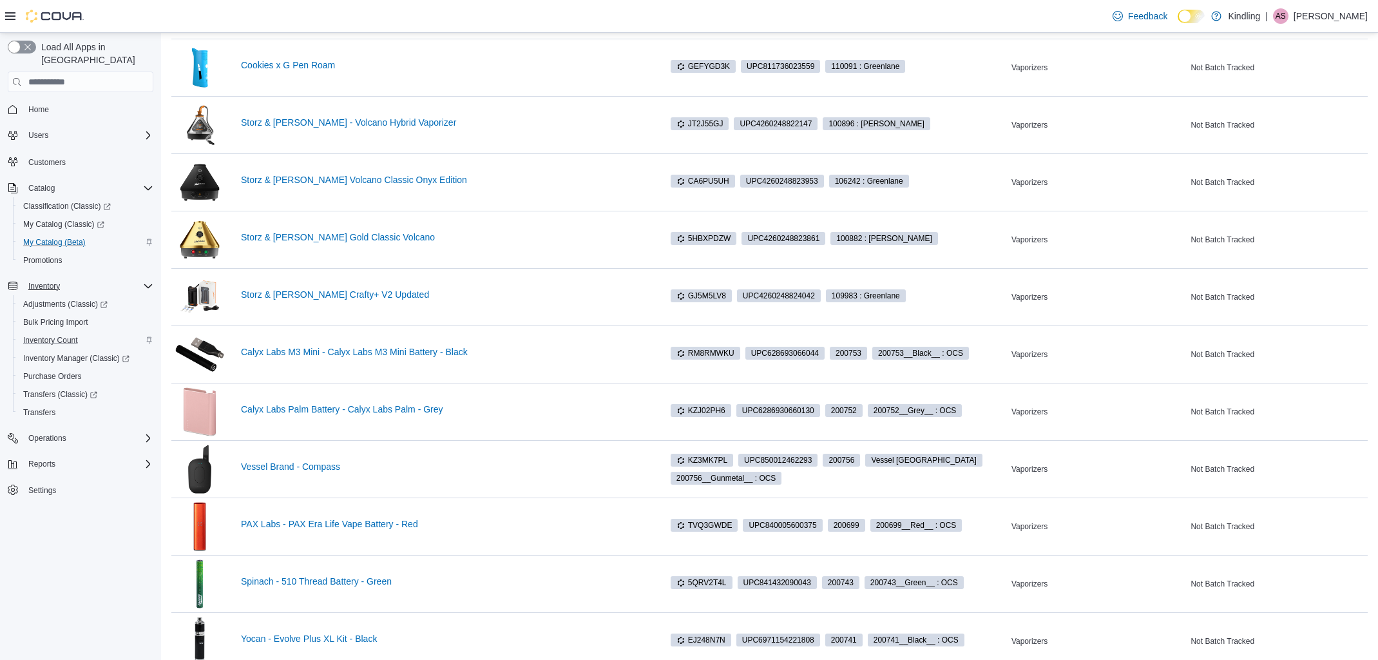
scroll to position [1591, 0]
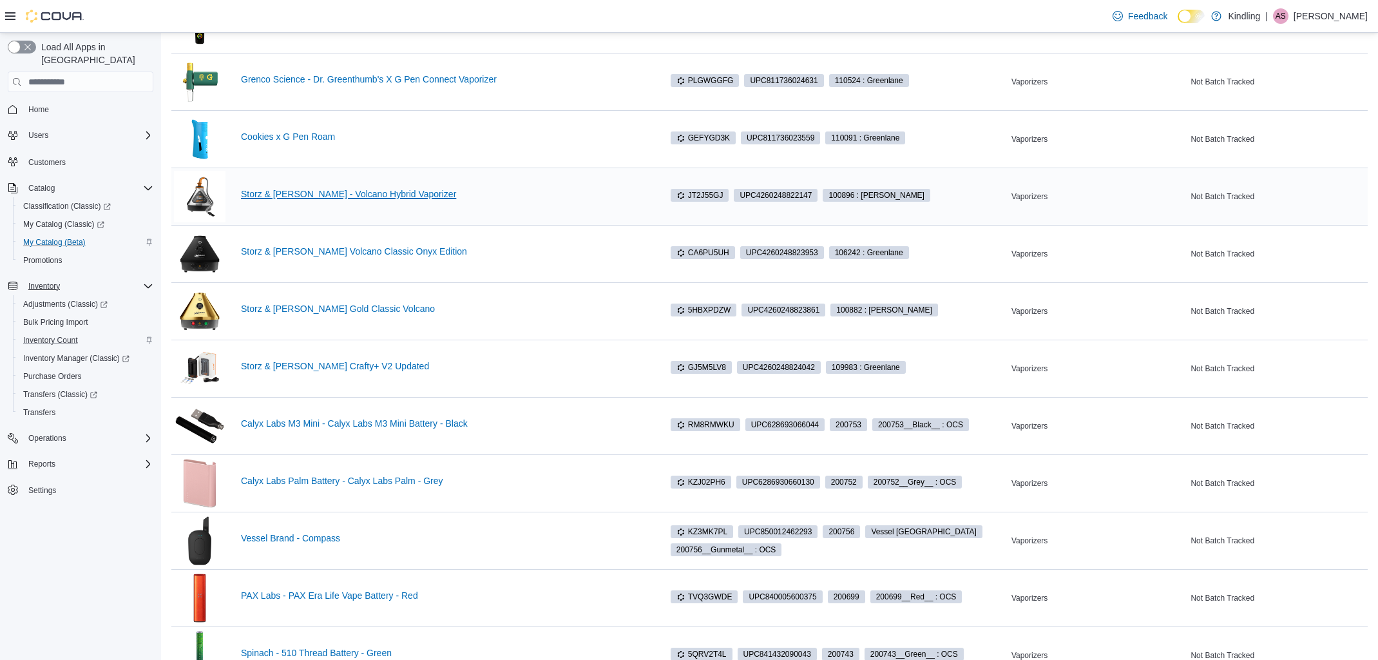
click at [336, 192] on link "Storz & Bickel - Volcano Hybrid Vaporizer" at bounding box center [444, 194] width 407 height 10
click at [335, 251] on link "Storz & [PERSON_NAME] Volcano Classic Onyx Edition" at bounding box center [444, 251] width 407 height 10
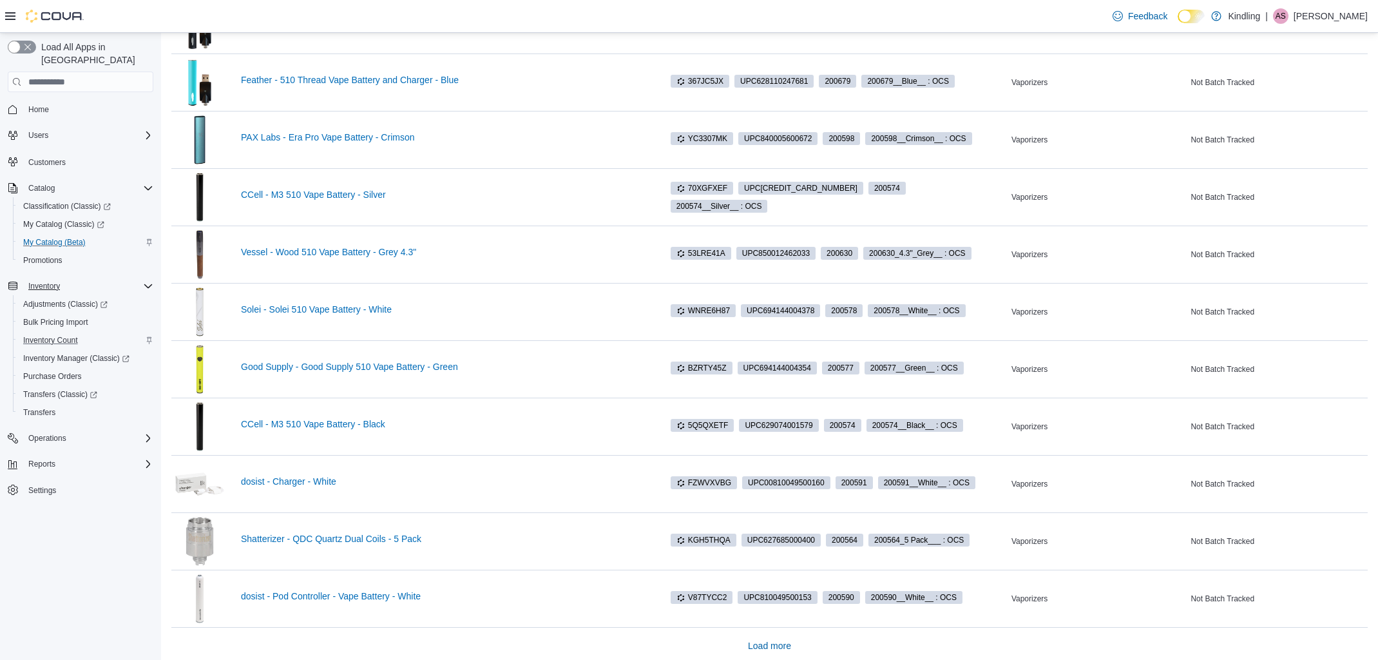
scroll to position [3033, 0]
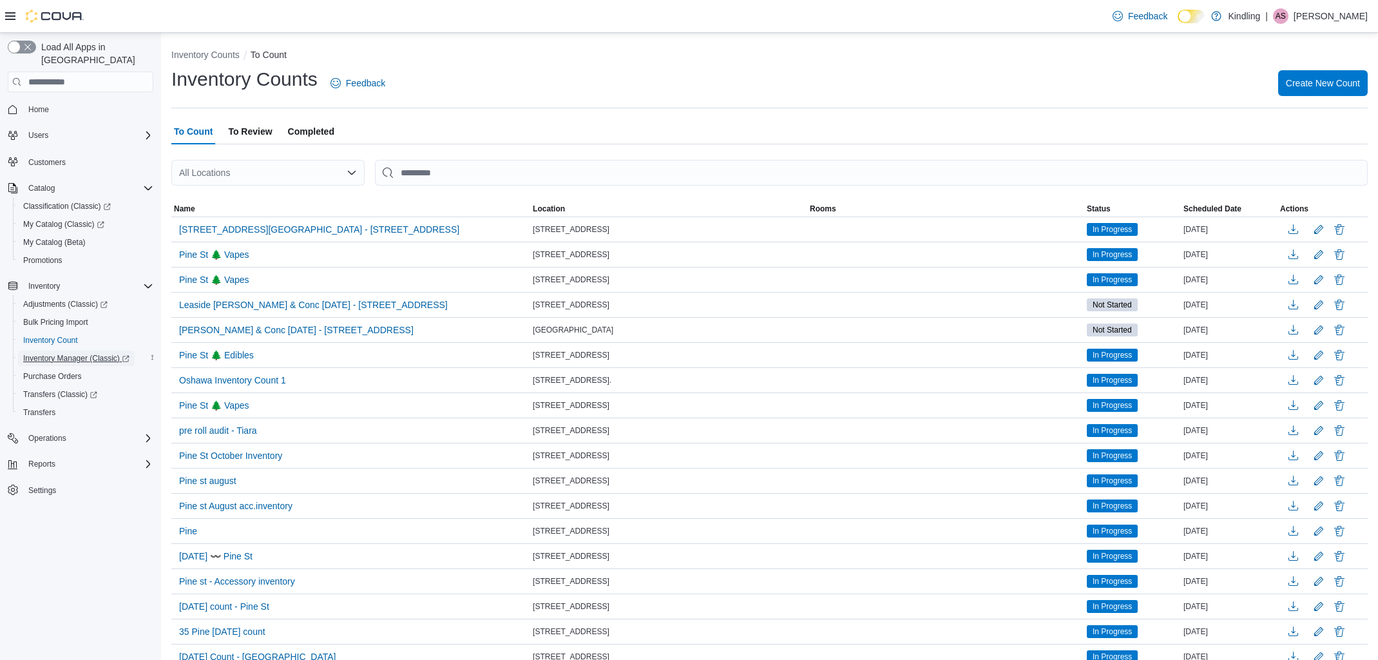
click at [68, 353] on span "Inventory Manager (Classic)" at bounding box center [76, 358] width 106 height 10
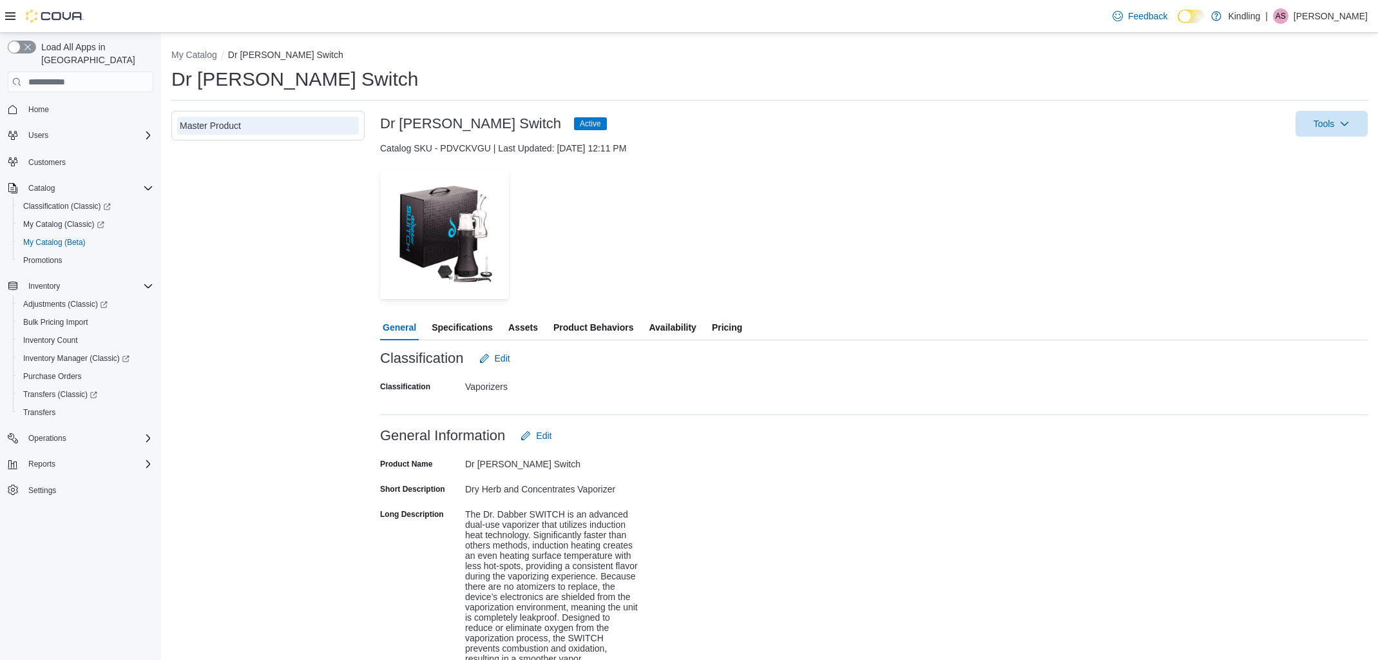
click at [683, 336] on span "Availability" at bounding box center [672, 327] width 47 height 26
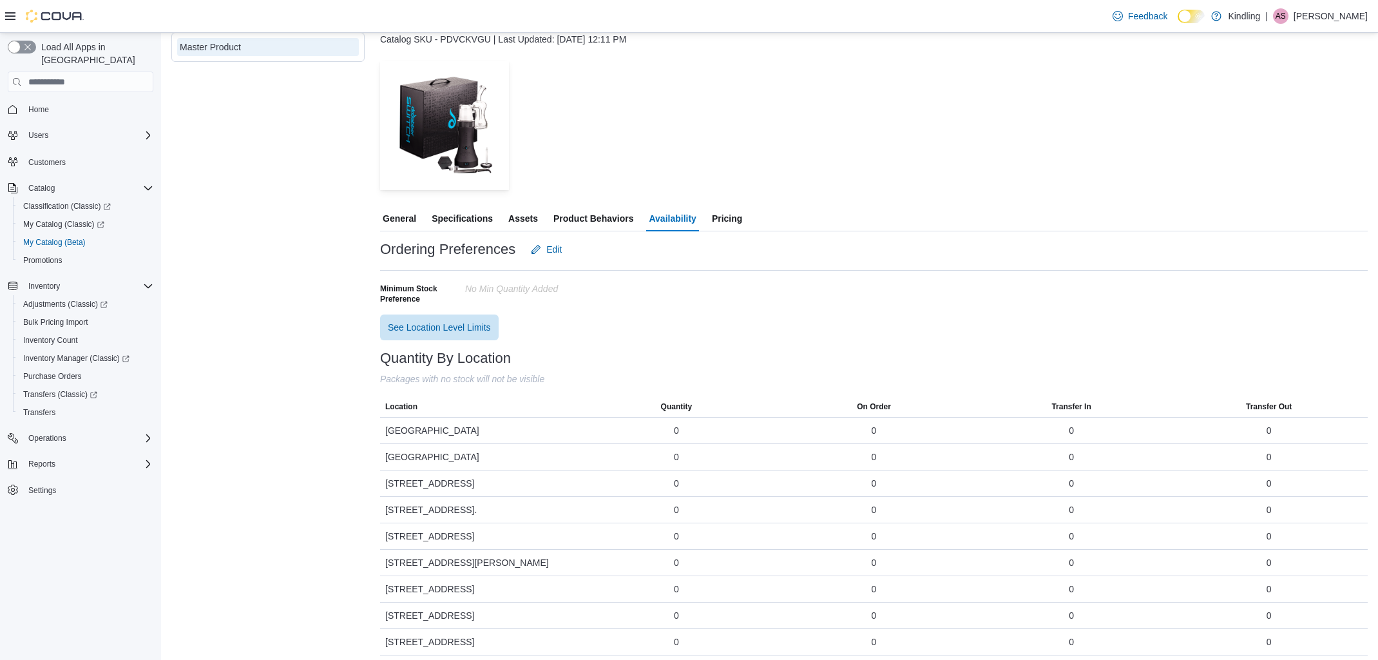
scroll to position [168, 0]
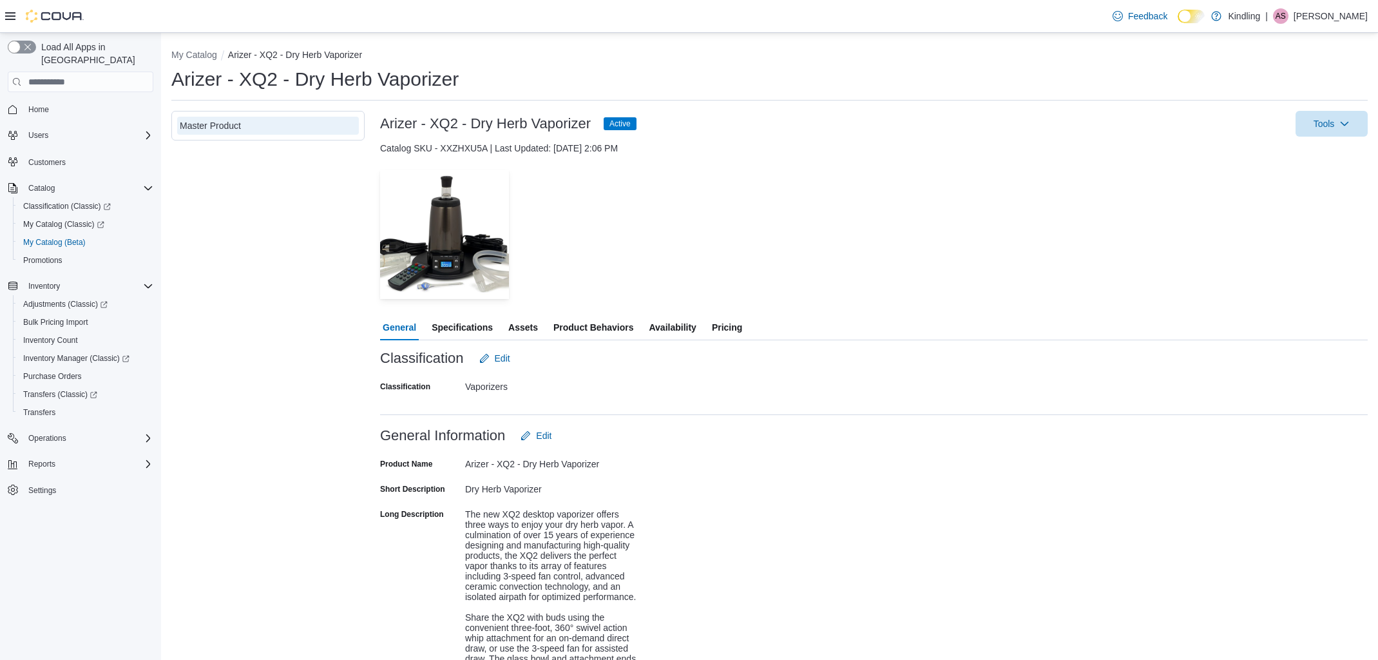
click at [692, 329] on span "Availability" at bounding box center [672, 327] width 47 height 26
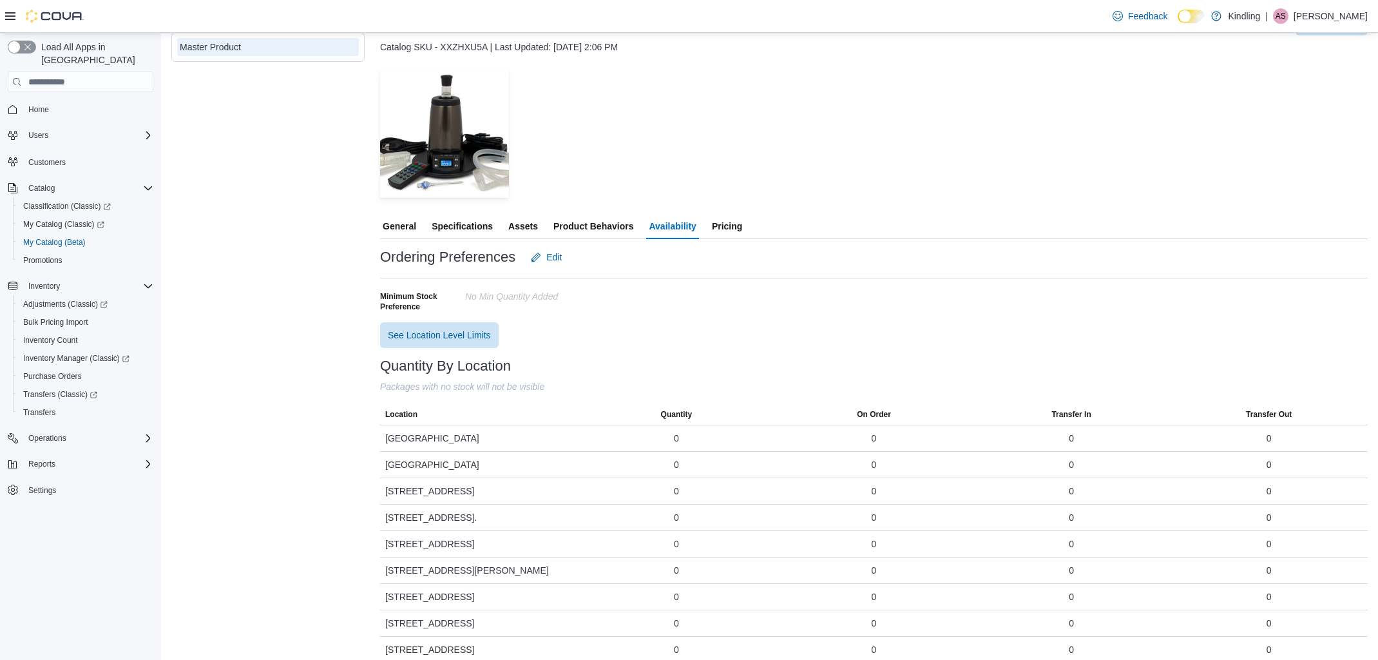
scroll to position [168, 0]
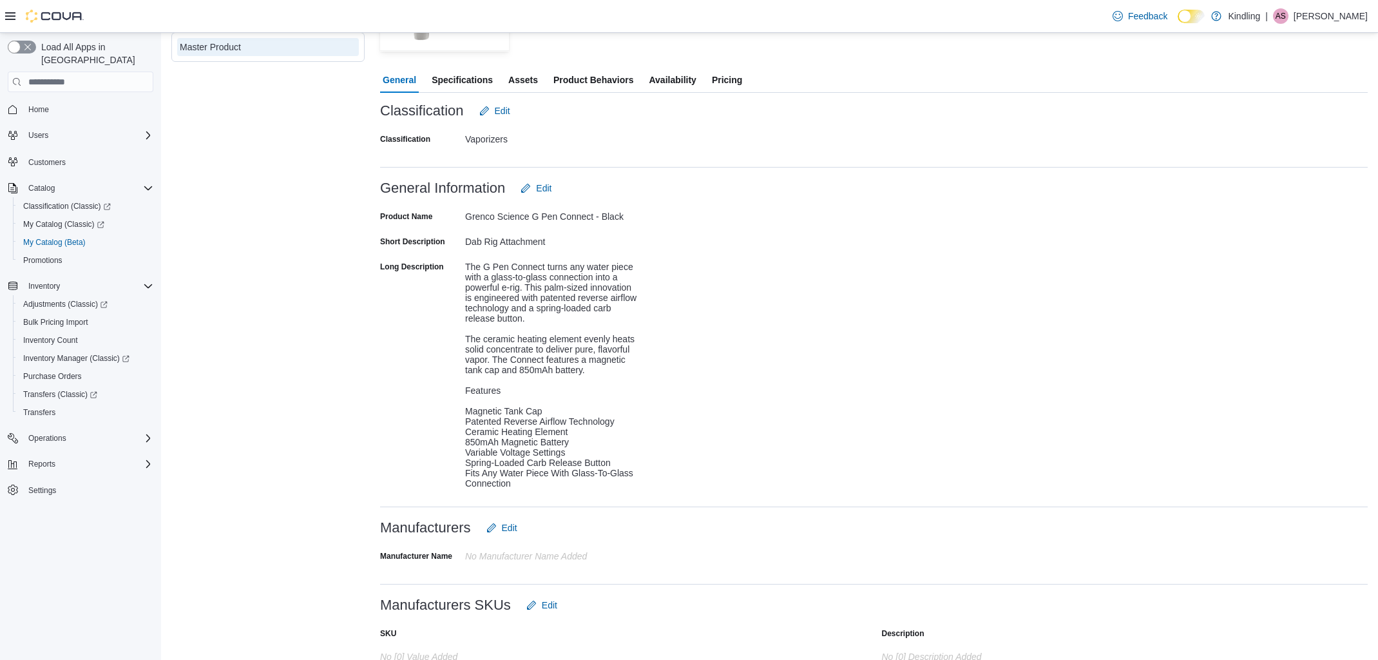
scroll to position [224, 0]
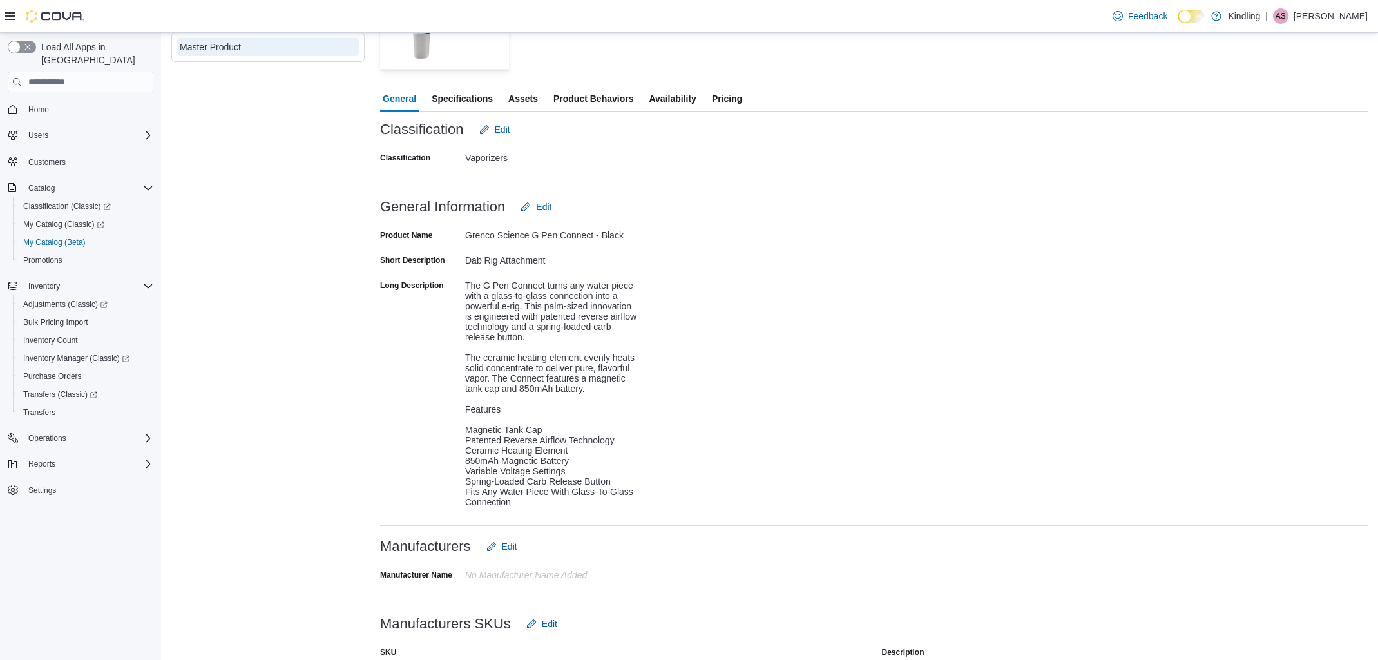
click at [677, 99] on span "Availability" at bounding box center [672, 99] width 47 height 26
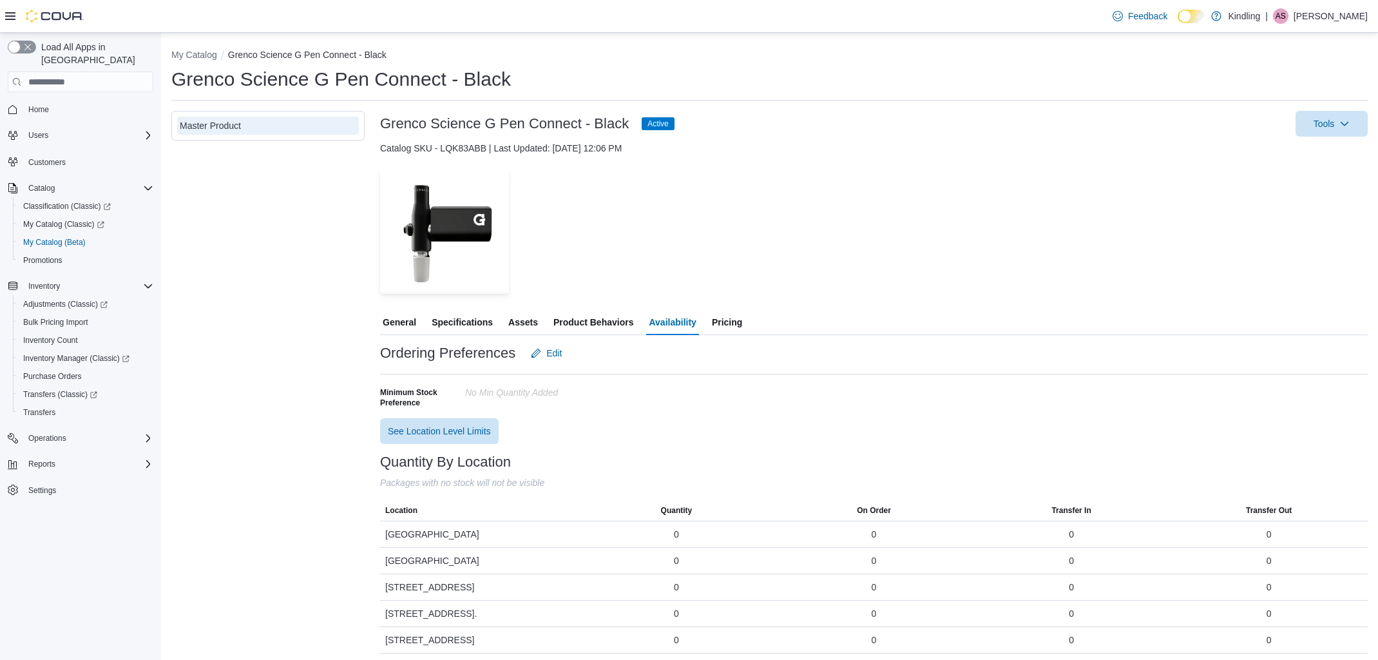
scroll to position [162, 0]
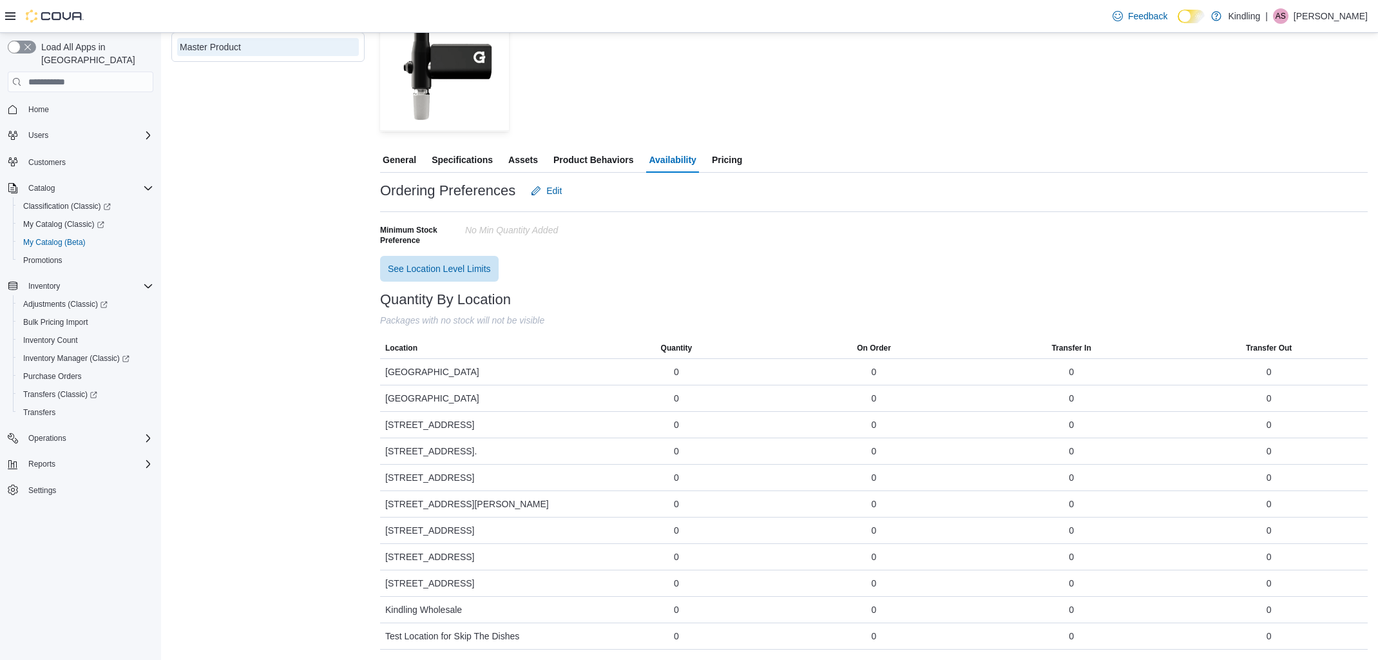
click at [742, 162] on span "Pricing" at bounding box center [727, 160] width 30 height 26
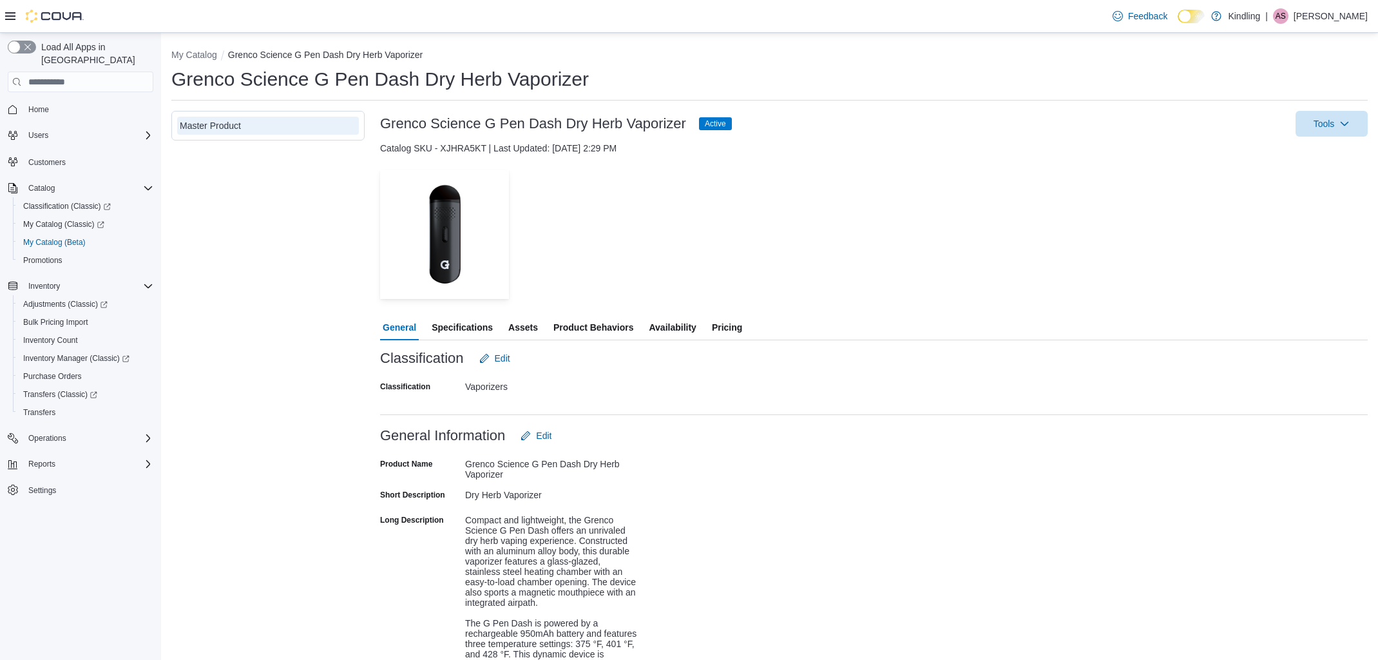
click at [696, 323] on span "Availability" at bounding box center [672, 327] width 47 height 26
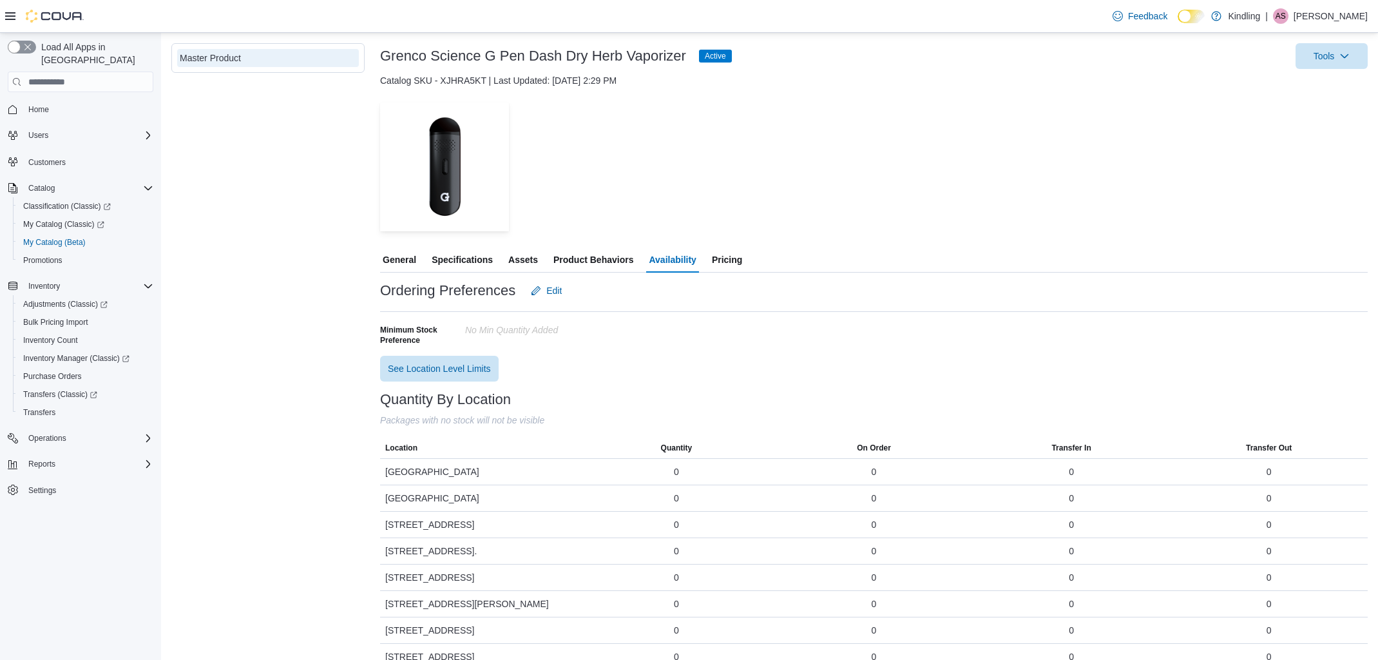
scroll to position [49, 0]
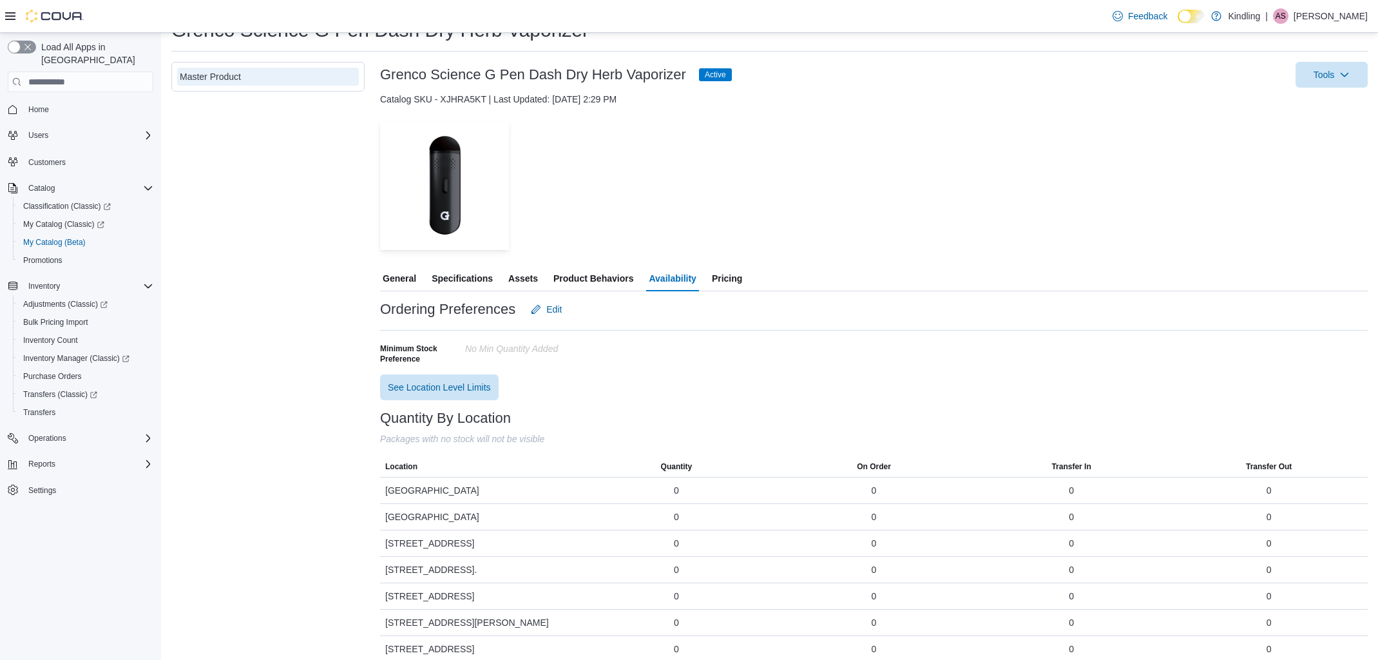
click at [728, 280] on span "Pricing" at bounding box center [727, 278] width 30 height 26
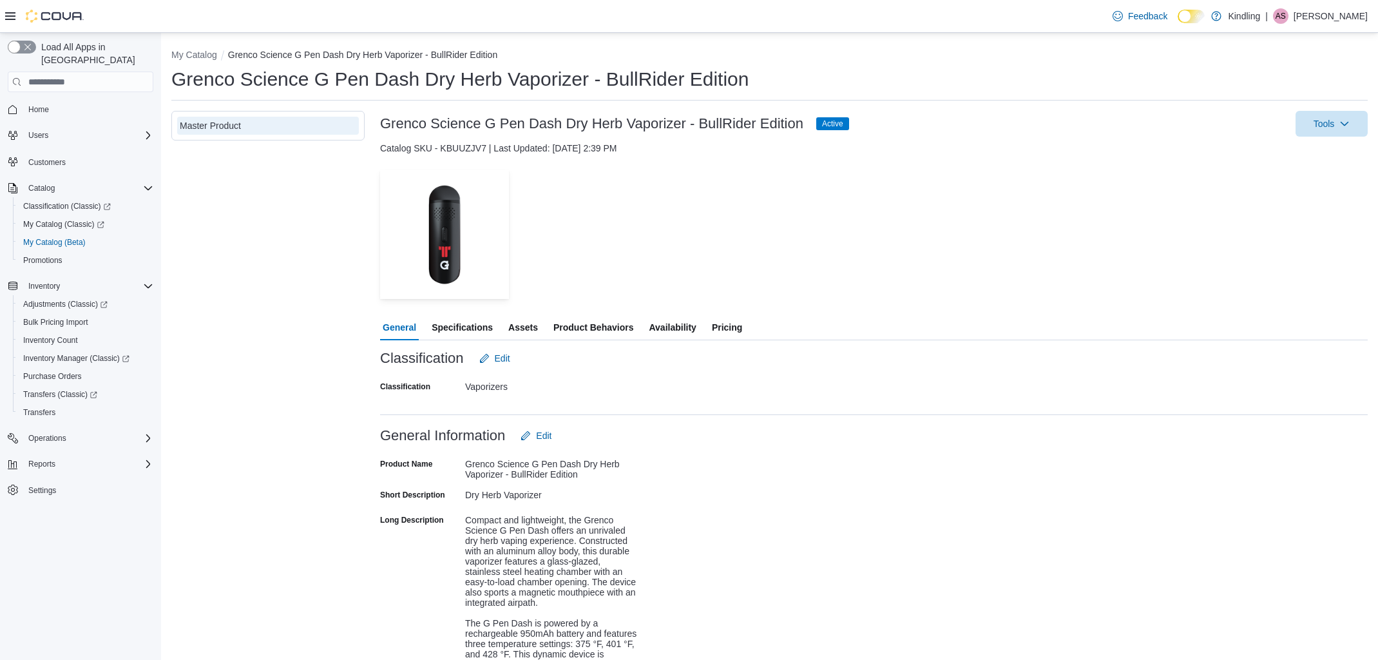
click at [678, 329] on span "Availability" at bounding box center [672, 327] width 47 height 26
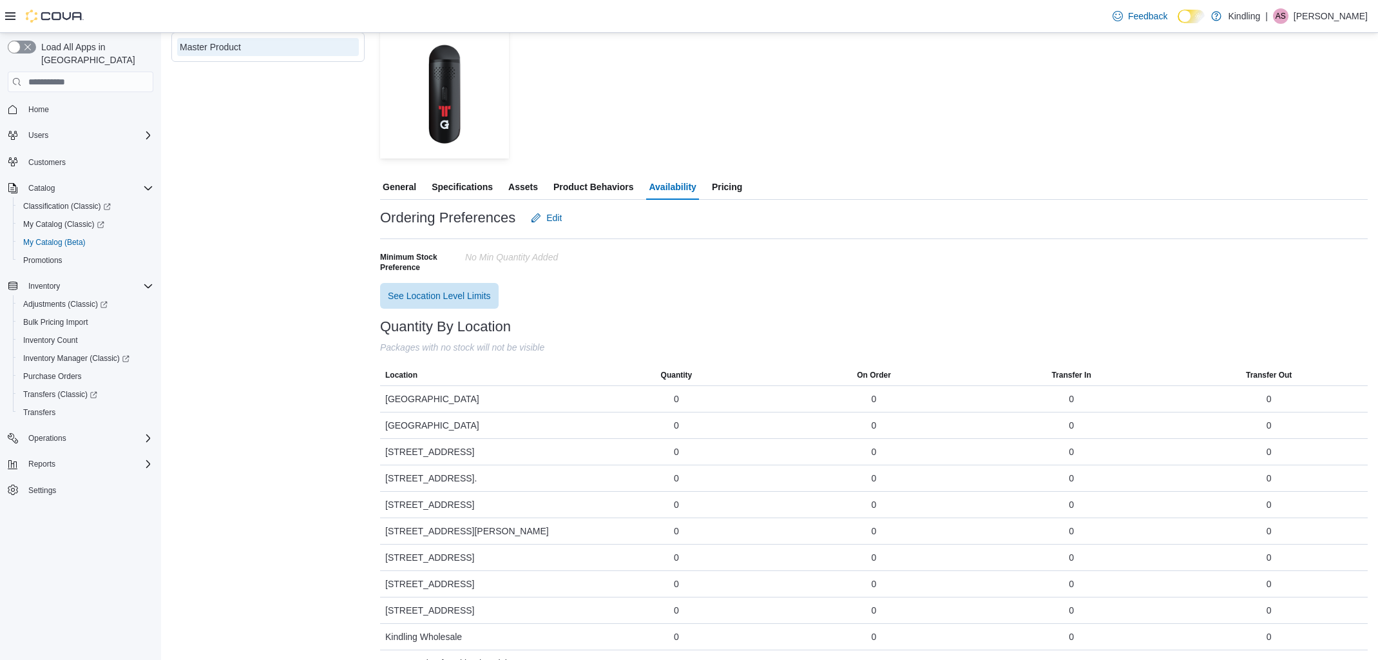
scroll to position [168, 0]
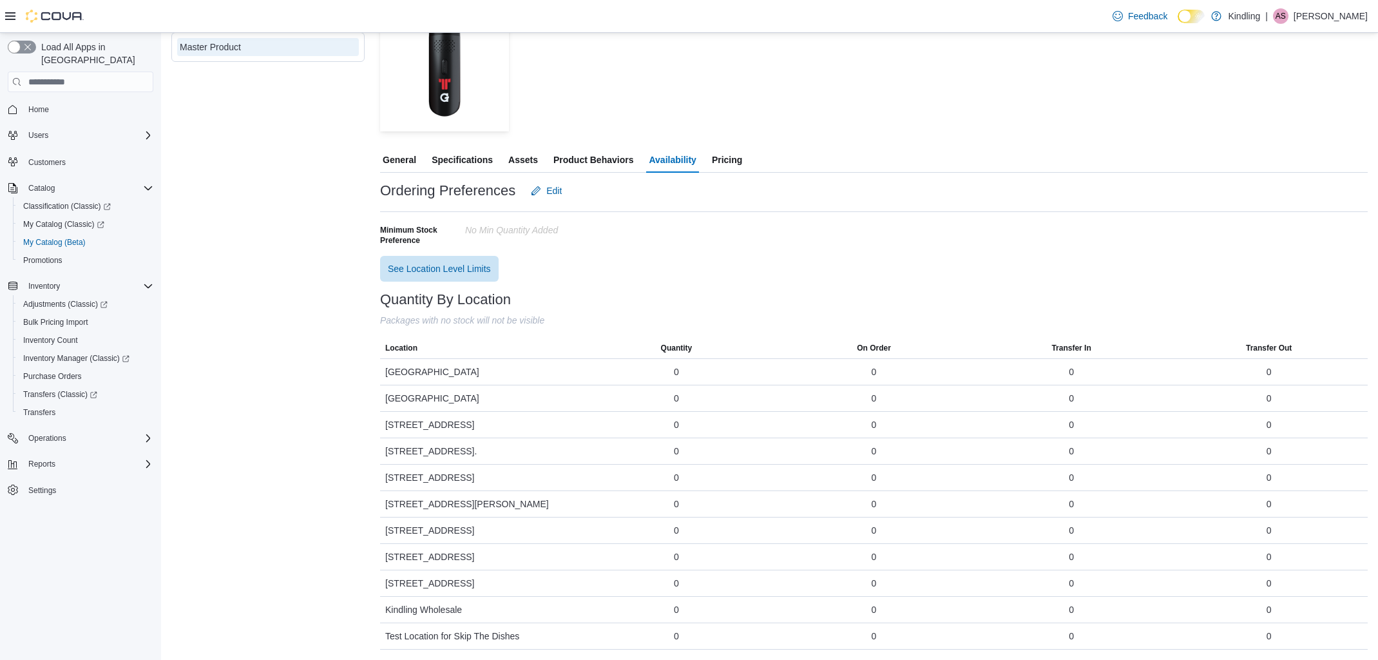
click at [733, 161] on span "Pricing" at bounding box center [727, 160] width 30 height 26
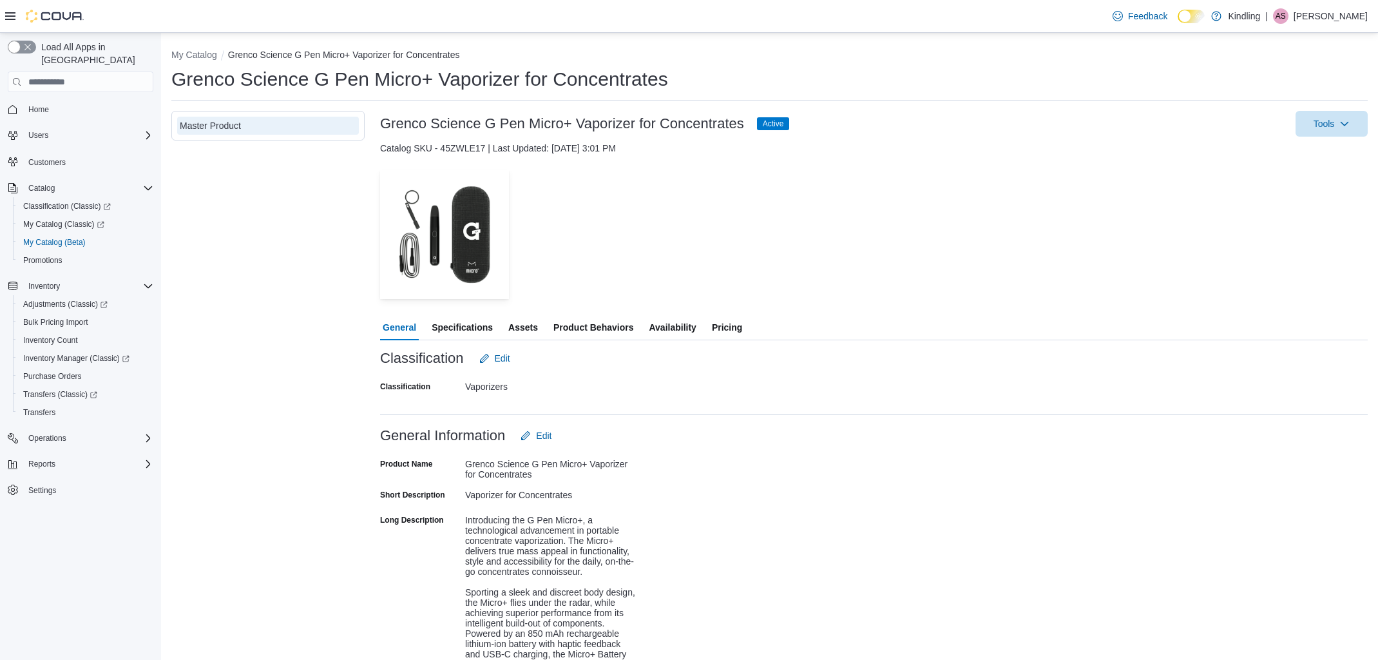
click at [692, 324] on span "Availability" at bounding box center [672, 327] width 47 height 26
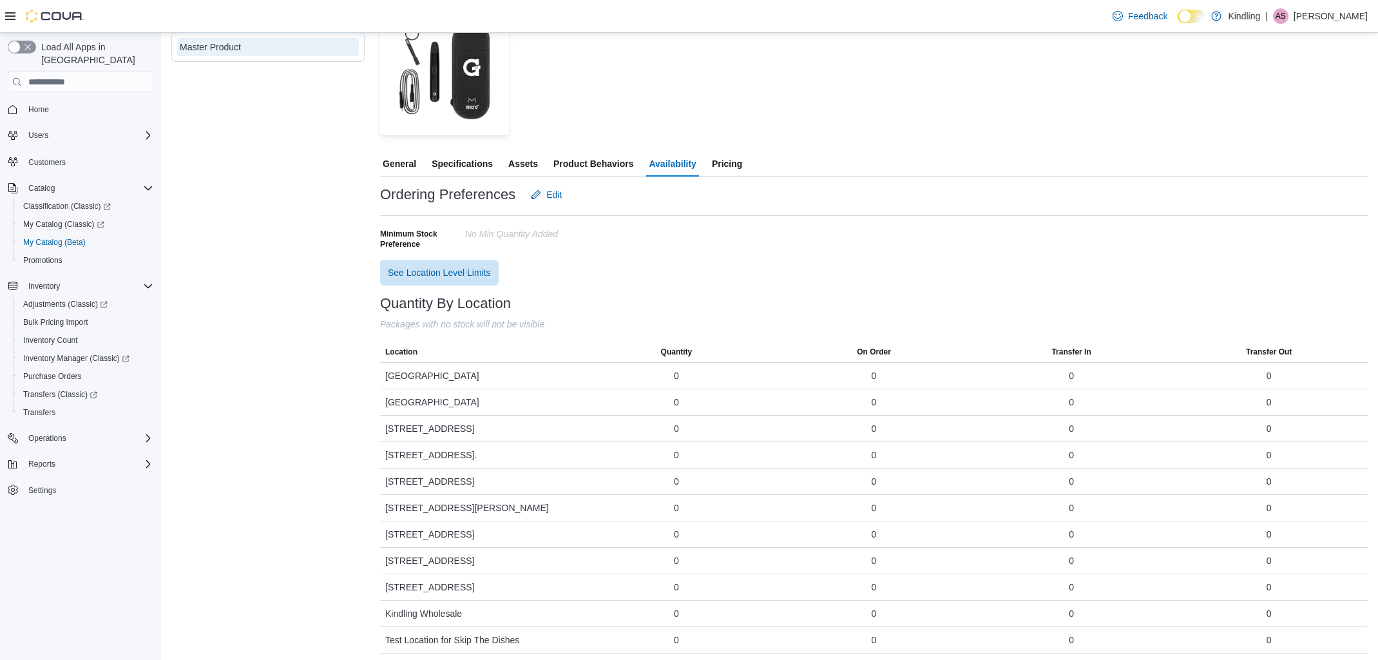
scroll to position [168, 0]
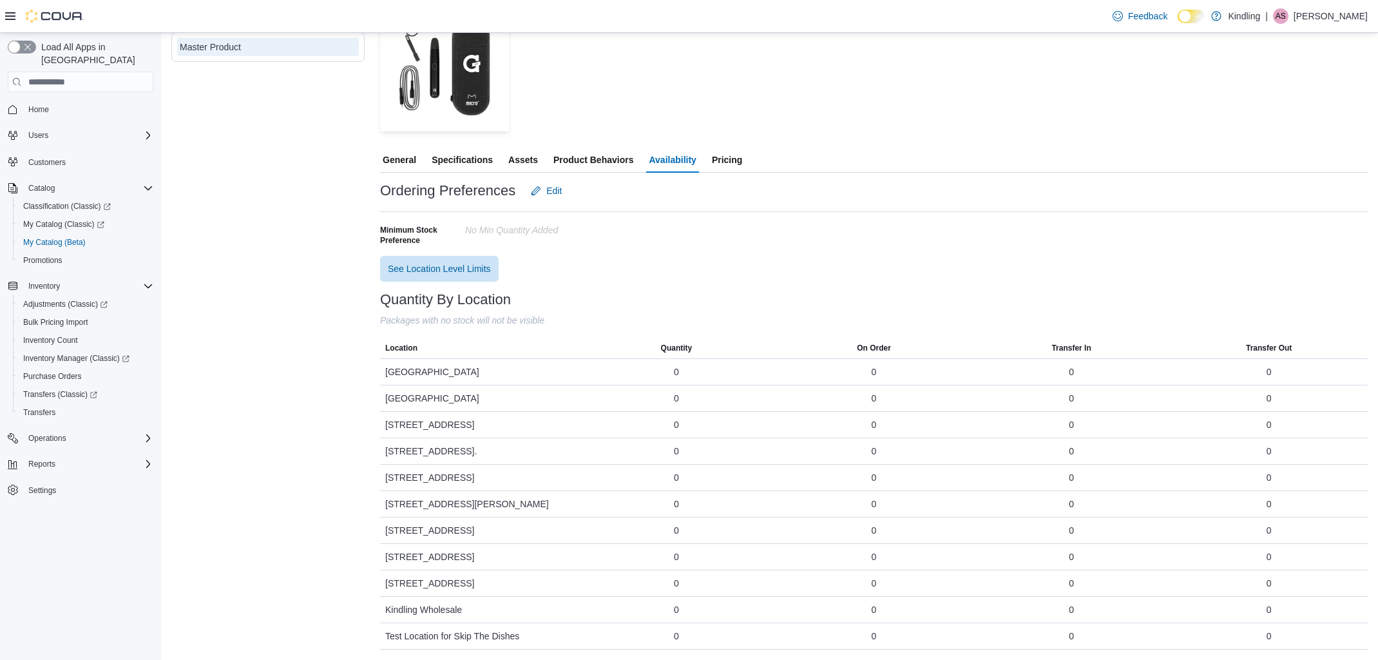
click at [738, 157] on span "Pricing" at bounding box center [727, 160] width 30 height 26
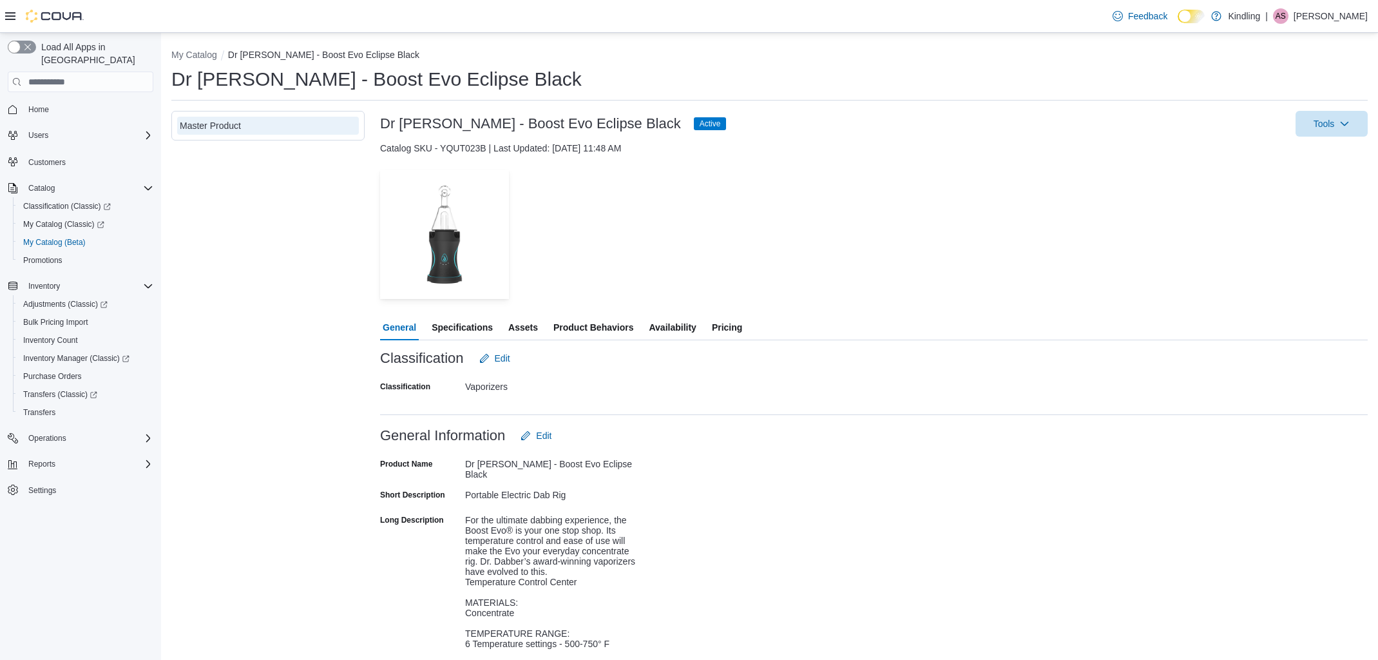
click at [675, 327] on span "Availability" at bounding box center [672, 327] width 47 height 26
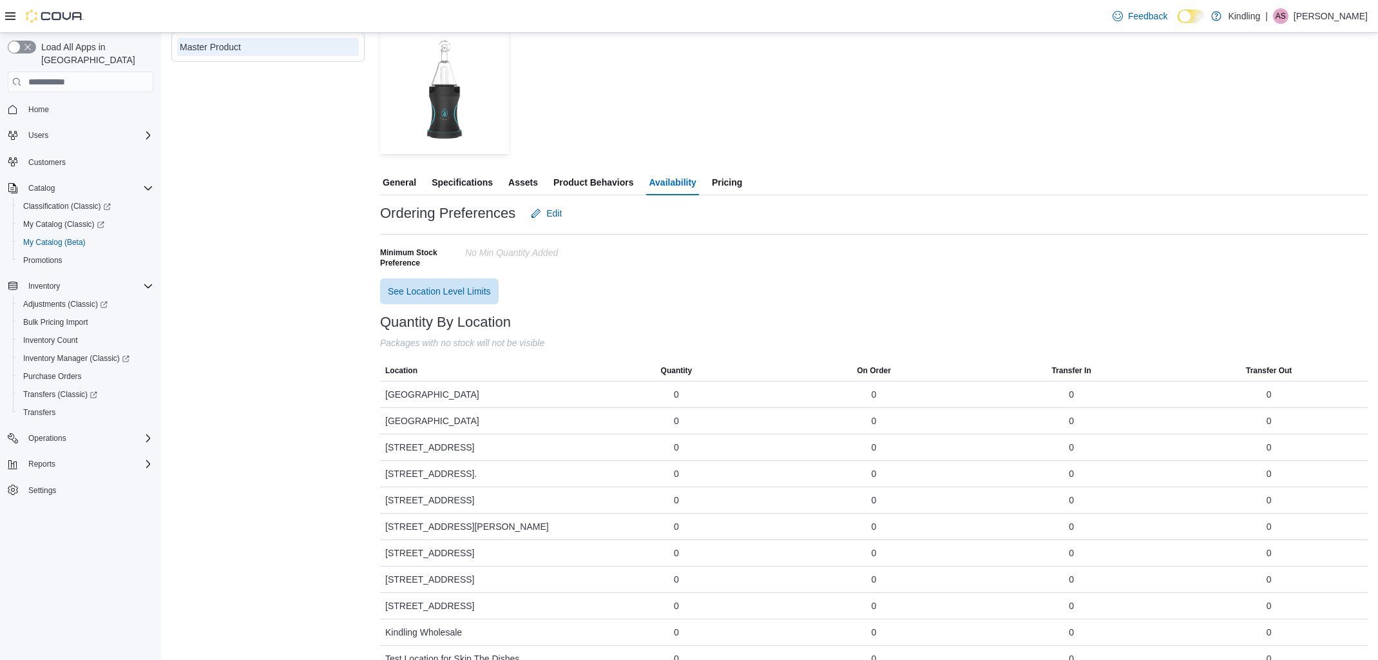
scroll to position [168, 0]
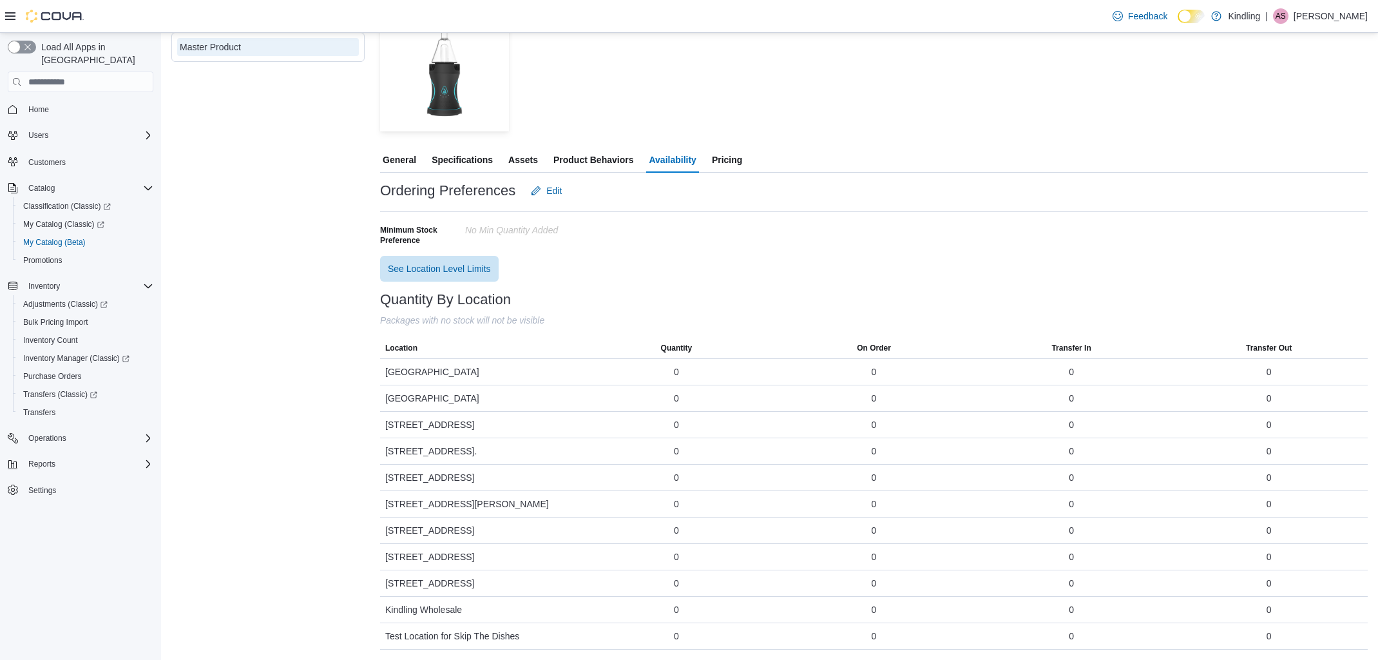
click at [731, 166] on span "Pricing" at bounding box center [727, 160] width 30 height 26
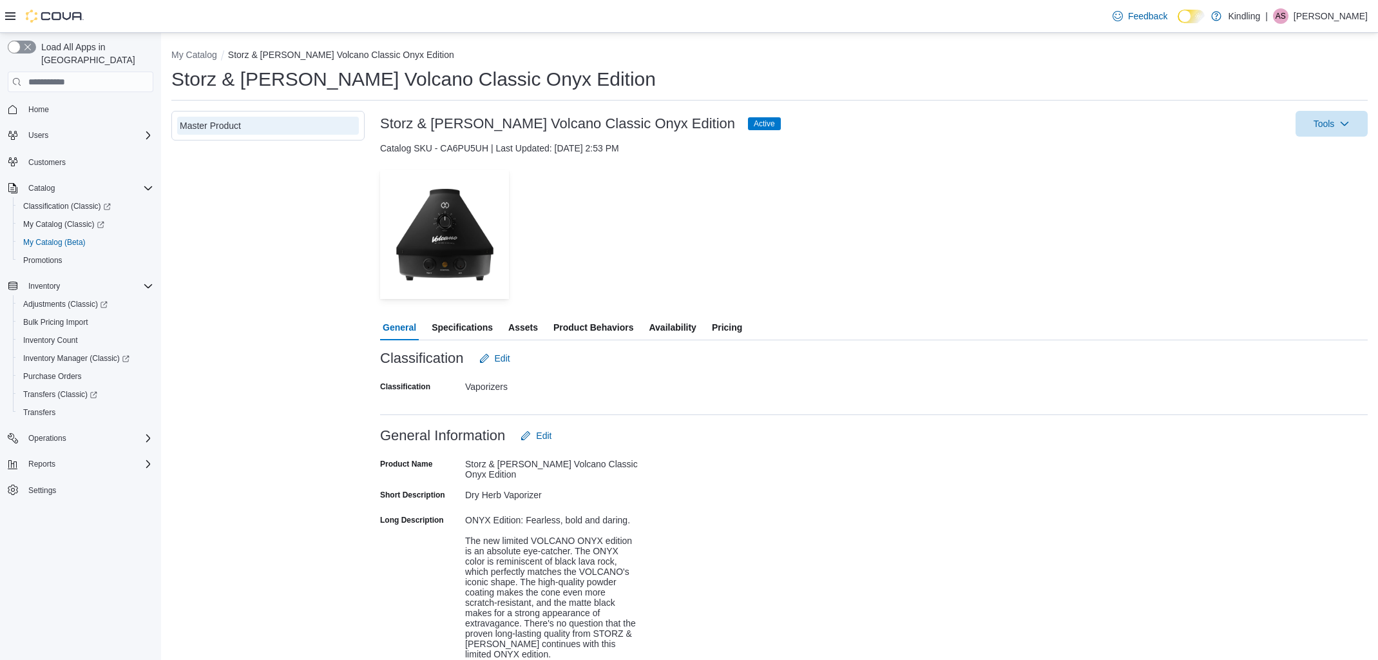
click at [684, 330] on span "Availability" at bounding box center [672, 327] width 47 height 26
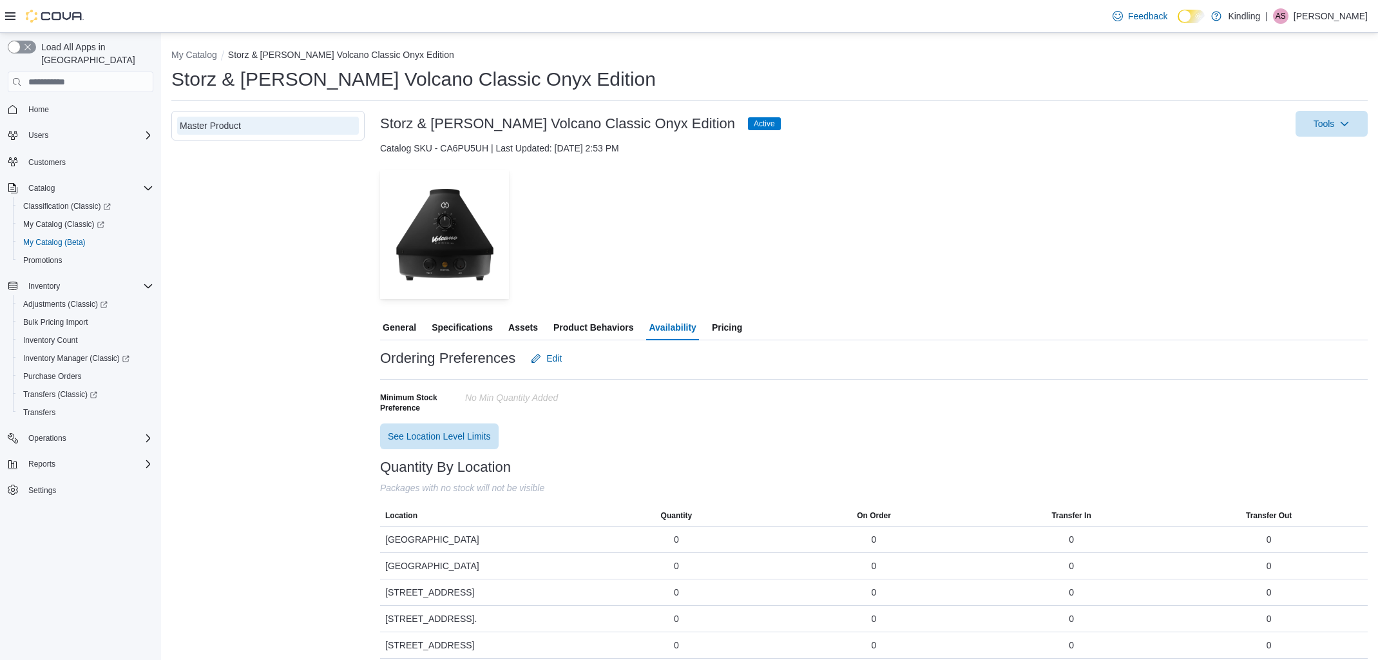
scroll to position [168, 0]
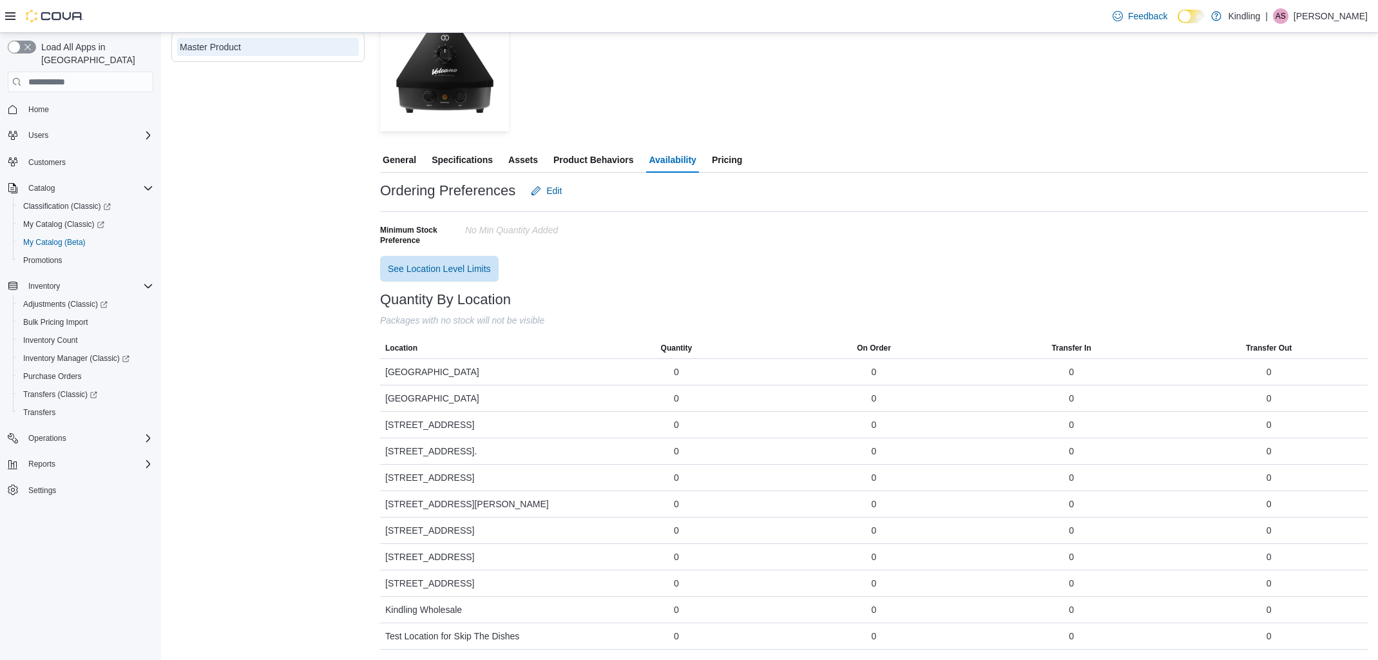
click at [736, 158] on span "Pricing" at bounding box center [727, 160] width 30 height 26
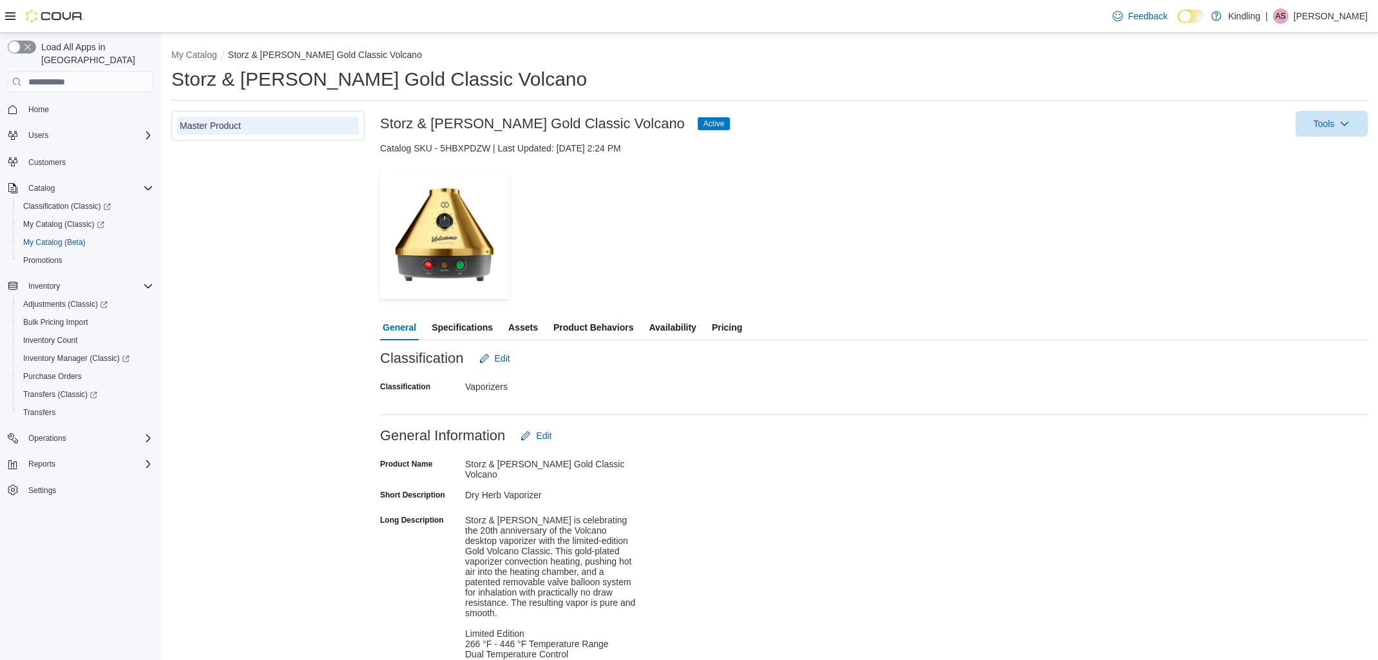
click at [687, 327] on span "Availability" at bounding box center [672, 327] width 47 height 26
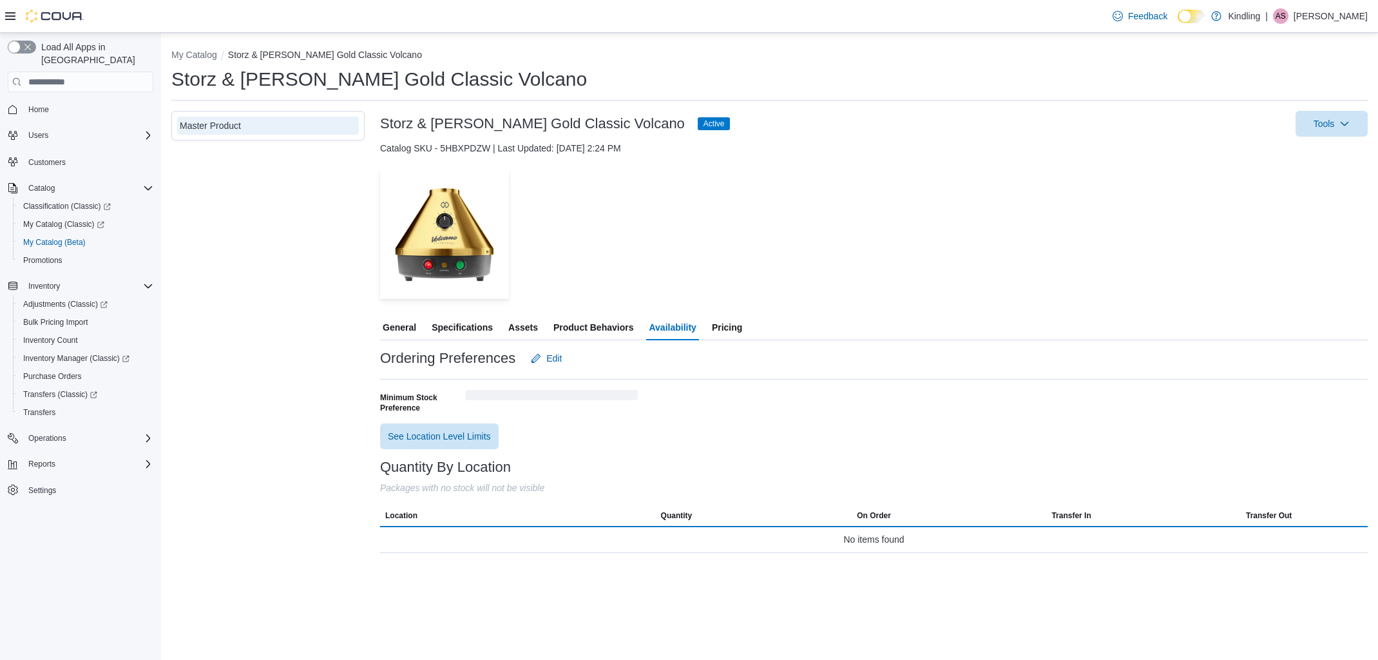
scroll to position [168, 0]
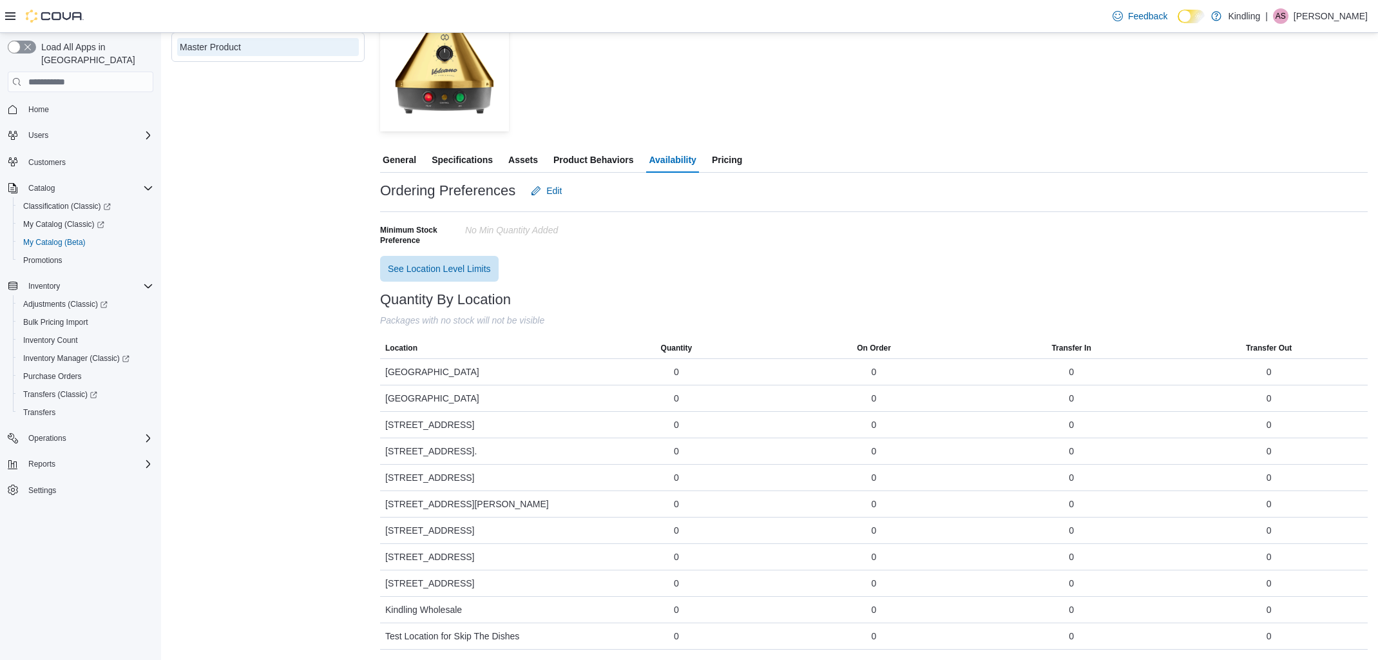
click at [740, 160] on span "Pricing" at bounding box center [727, 160] width 30 height 26
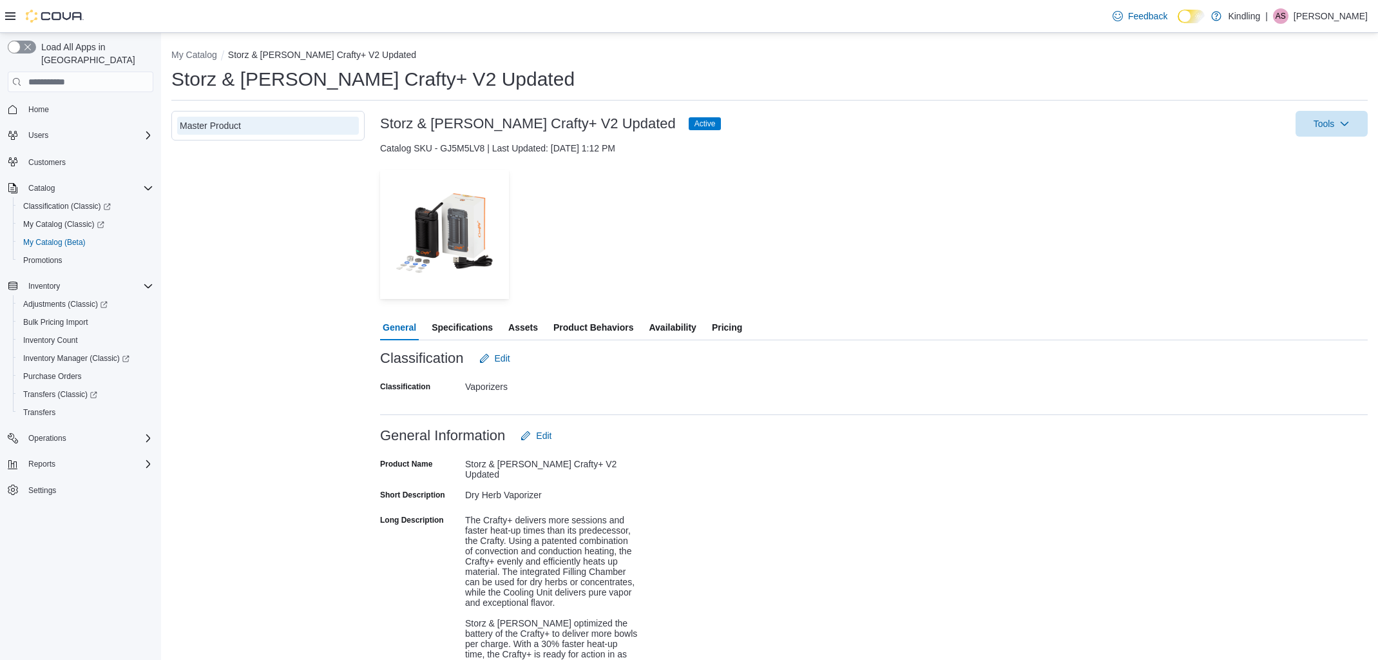
click at [734, 326] on span "Pricing" at bounding box center [727, 327] width 30 height 26
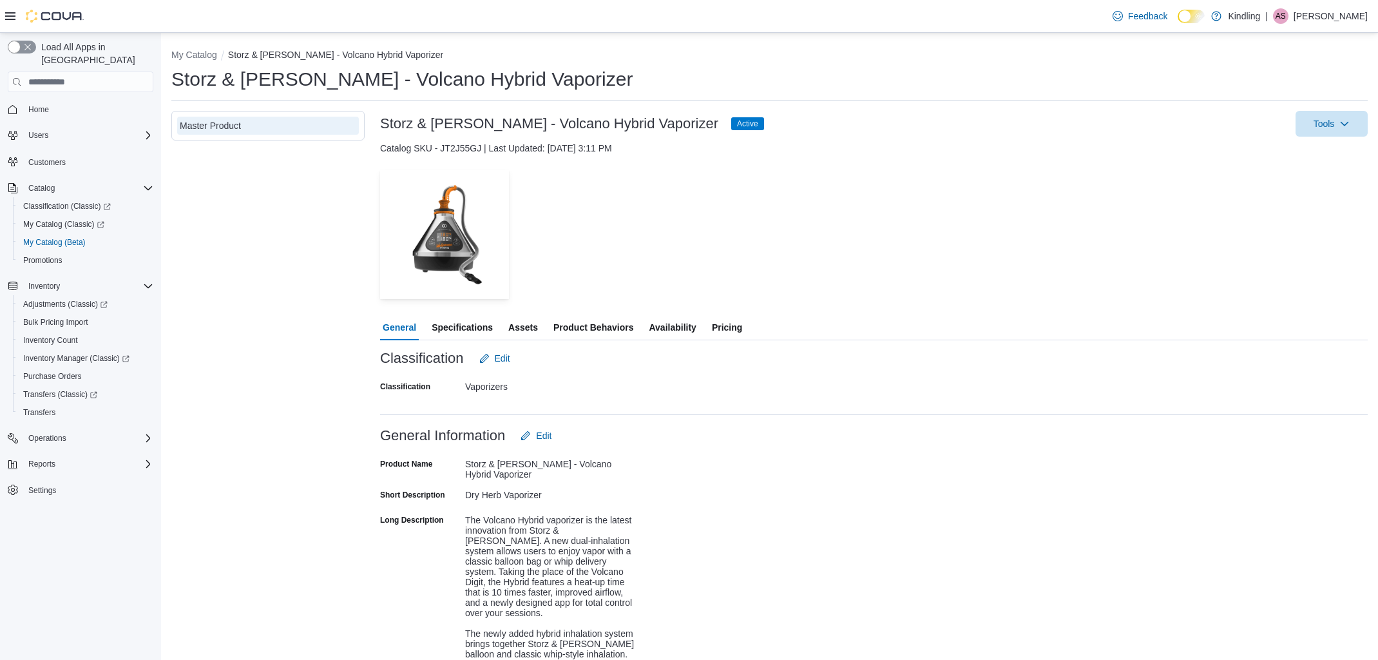
click at [674, 330] on span "Availability" at bounding box center [672, 327] width 47 height 26
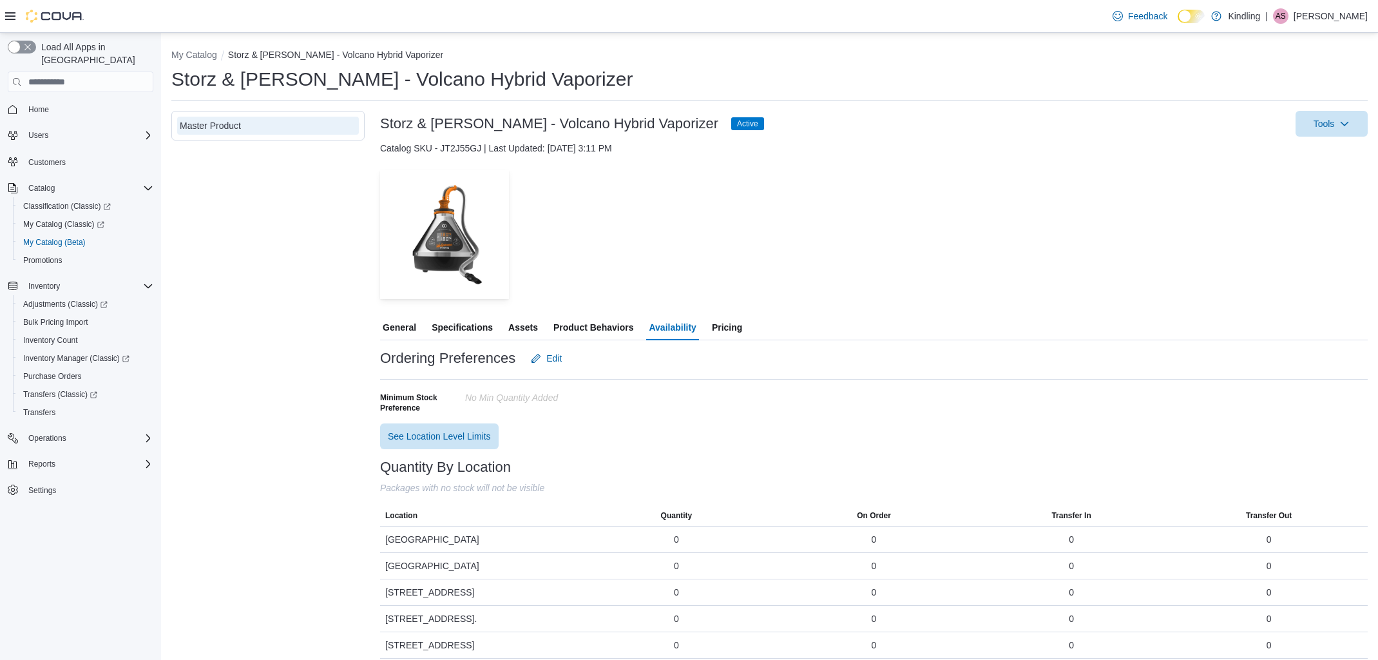
scroll to position [168, 0]
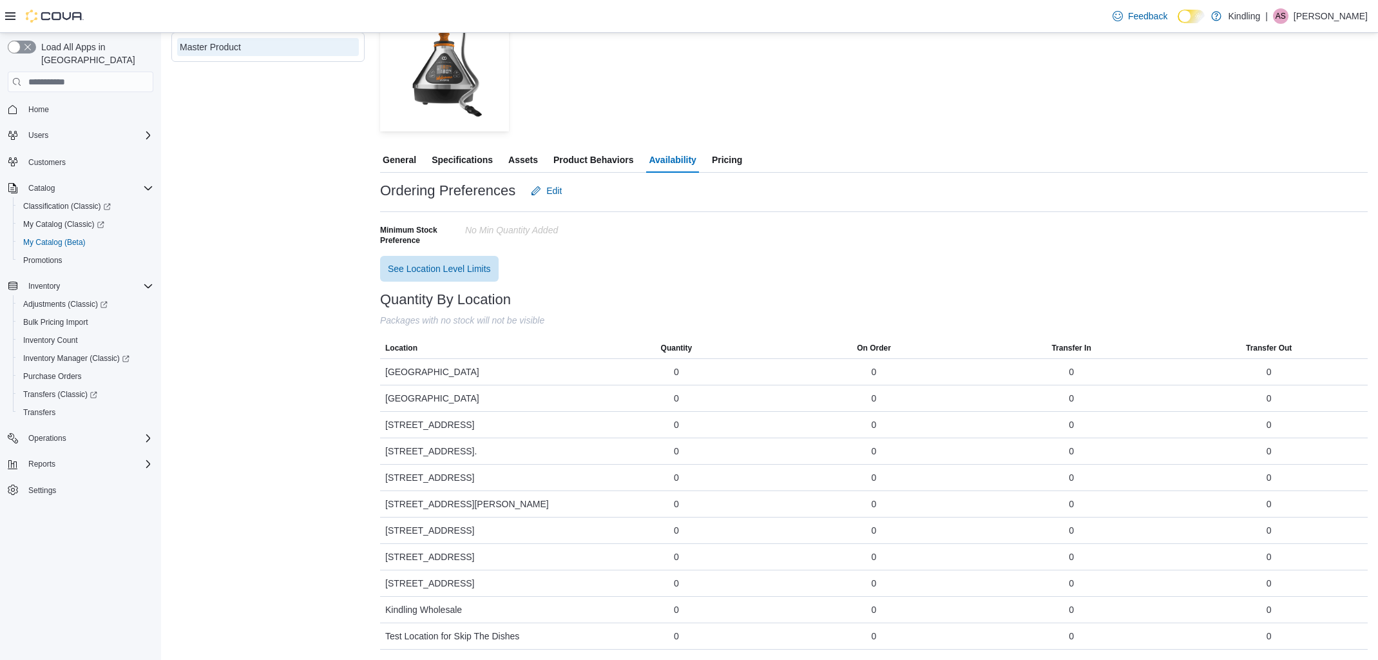
click at [737, 159] on span "Pricing" at bounding box center [727, 160] width 30 height 26
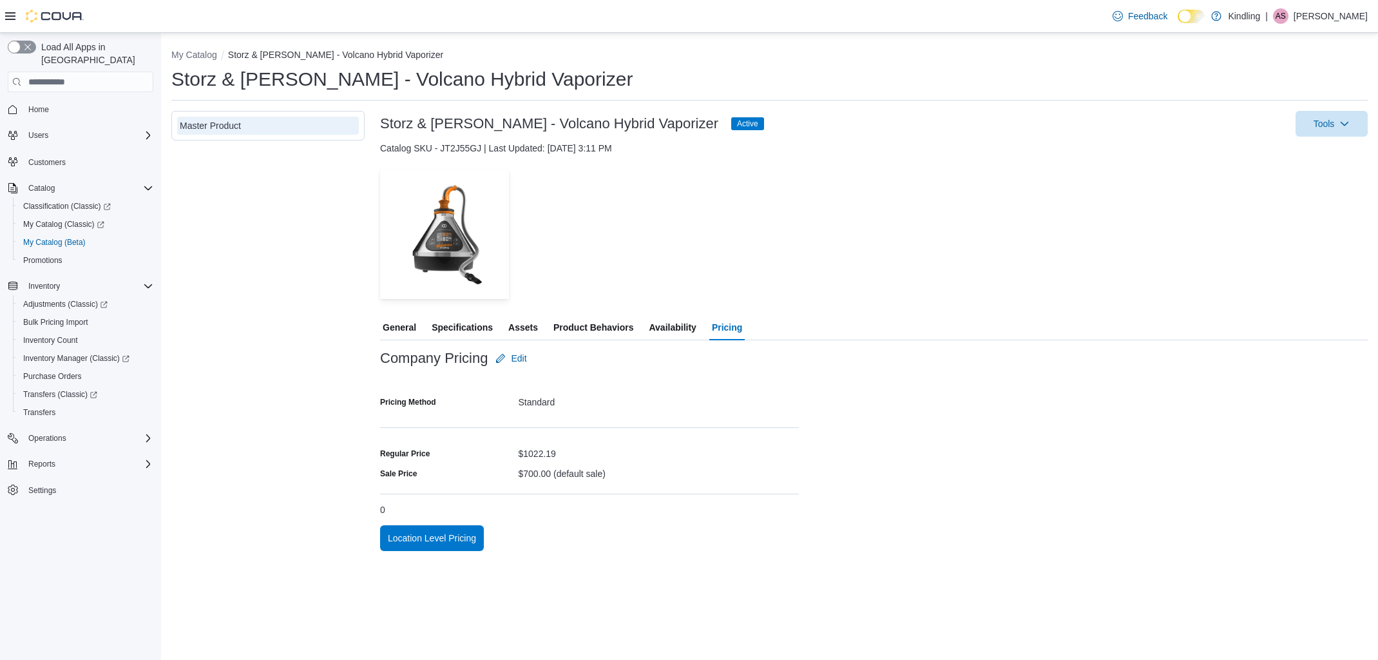
click at [671, 322] on span "Availability" at bounding box center [672, 327] width 47 height 26
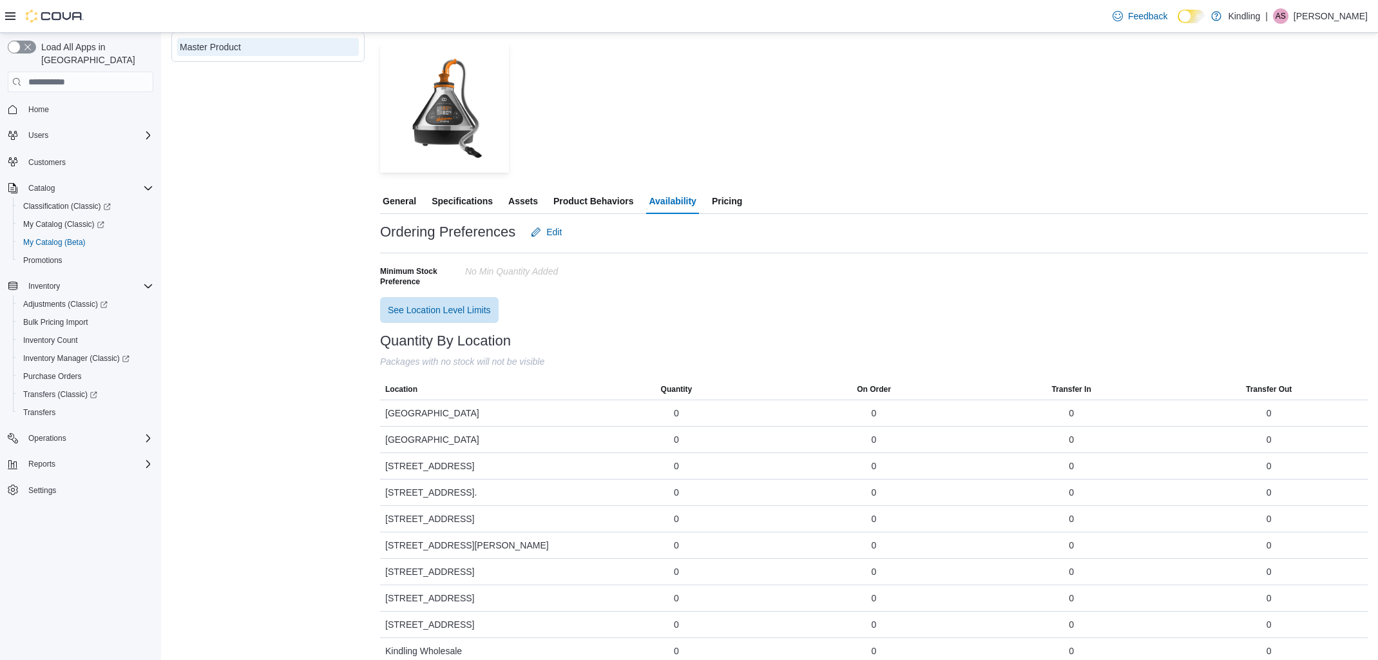
scroll to position [168, 0]
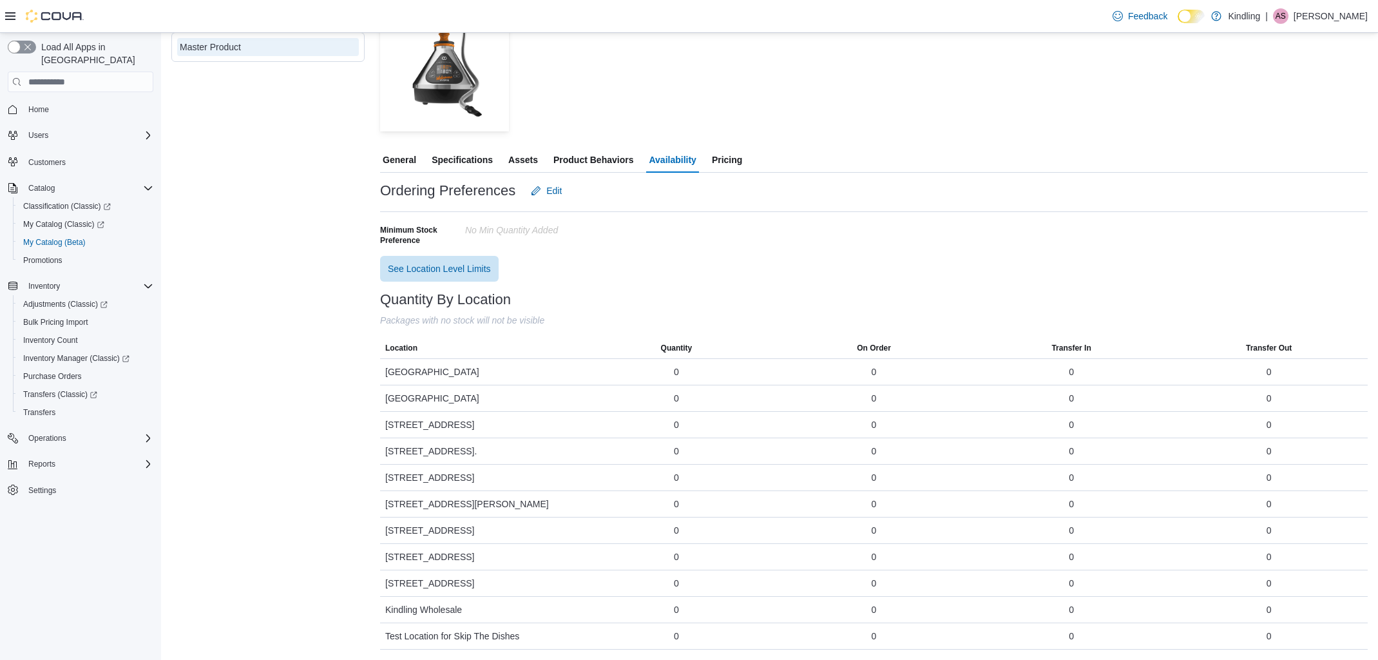
click at [735, 168] on span "Pricing" at bounding box center [727, 160] width 30 height 26
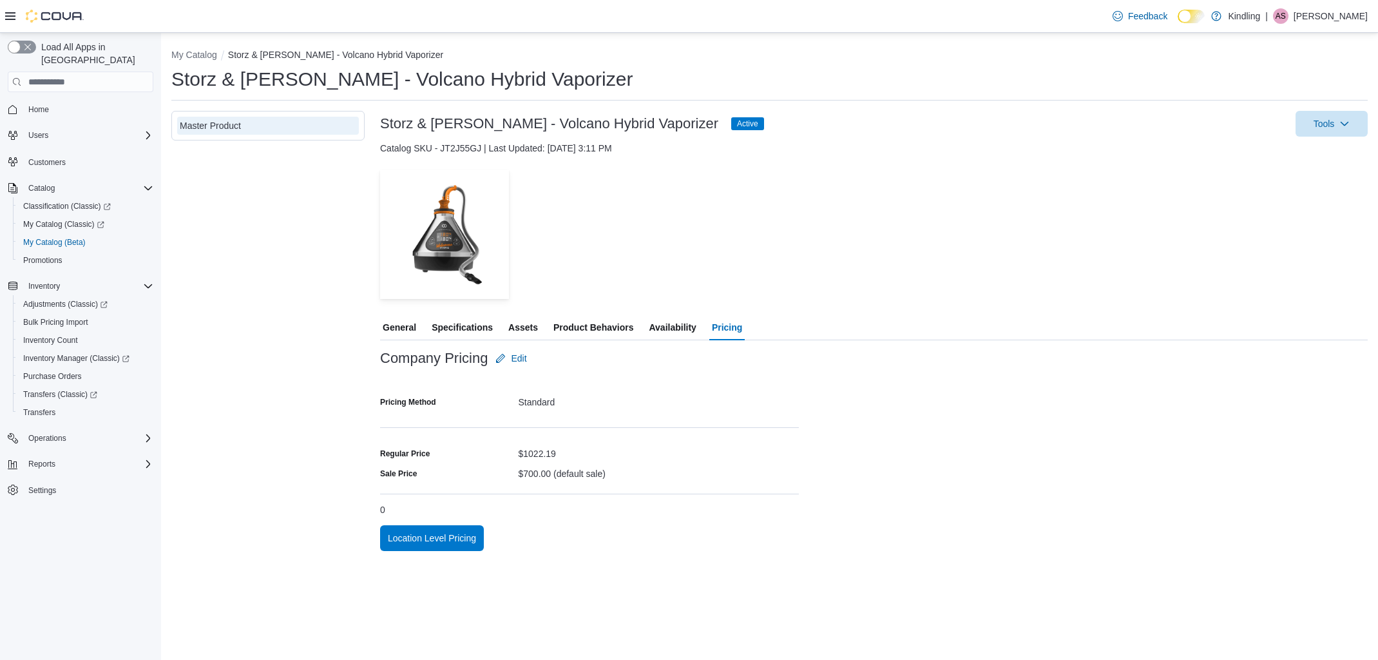
click at [468, 146] on div "Catalog SKU - JT2J55GJ | Last Updated: September 12, 2022 3:11 PM" at bounding box center [874, 148] width 988 height 13
copy div "JT2J55GJ"
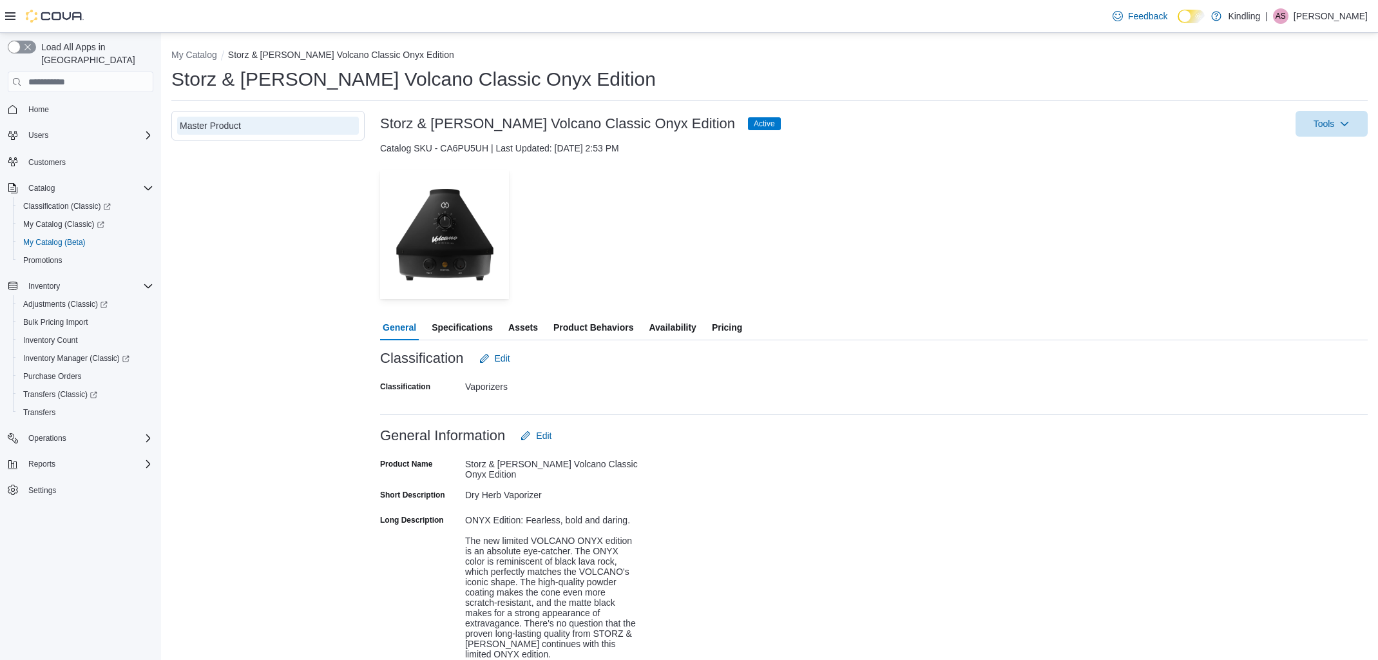
click at [738, 330] on span "Pricing" at bounding box center [727, 327] width 30 height 26
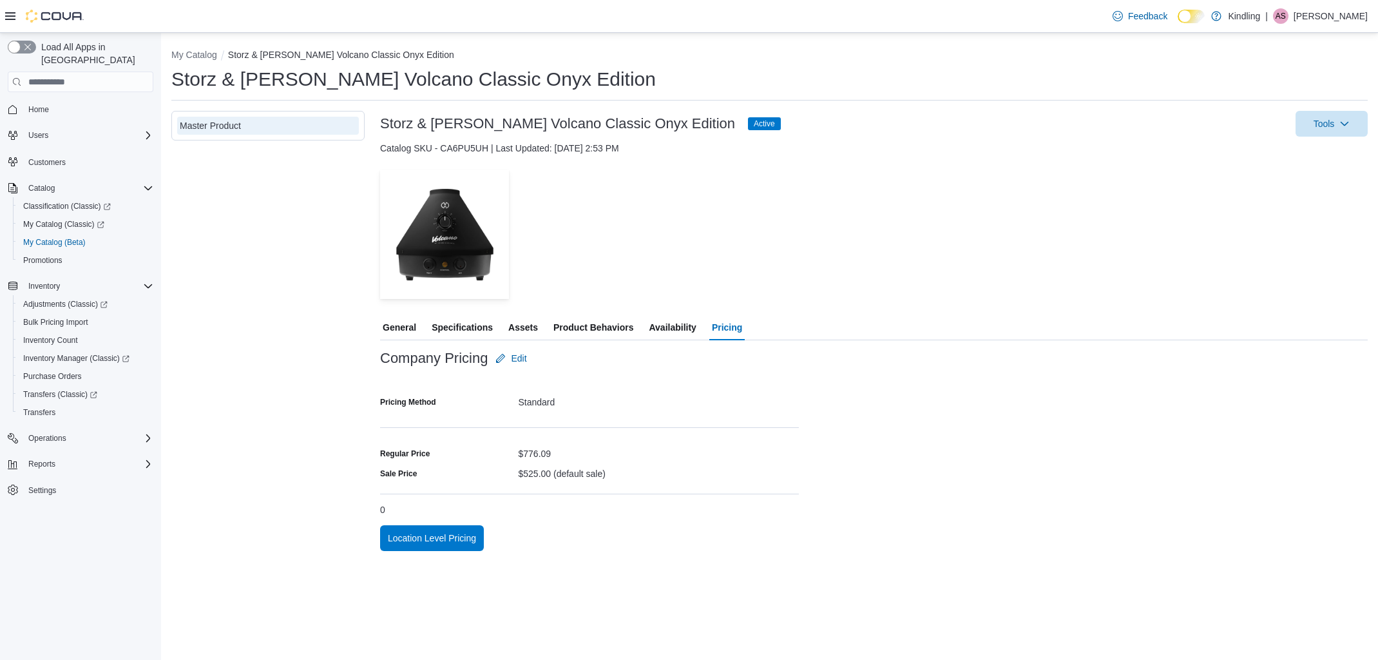
click at [692, 327] on span "Availability" at bounding box center [672, 327] width 47 height 26
